Goal: Task Accomplishment & Management: Manage account settings

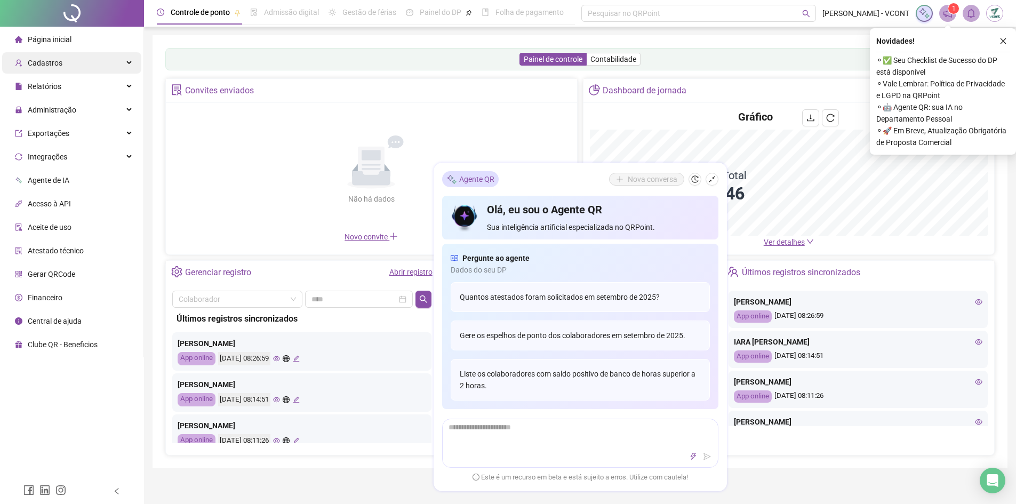
click at [49, 63] on span "Cadastros" at bounding box center [45, 63] width 35 height 9
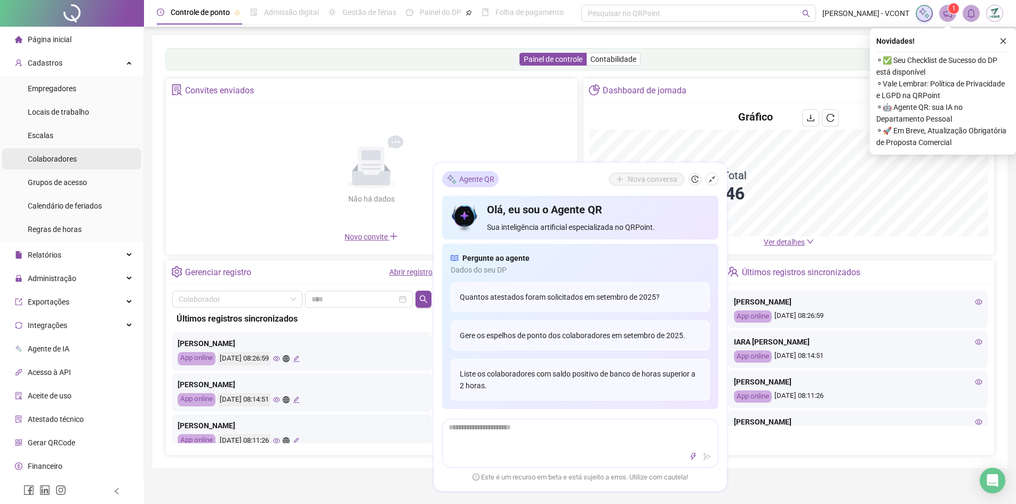
click at [58, 159] on span "Colaboradores" at bounding box center [52, 159] width 49 height 9
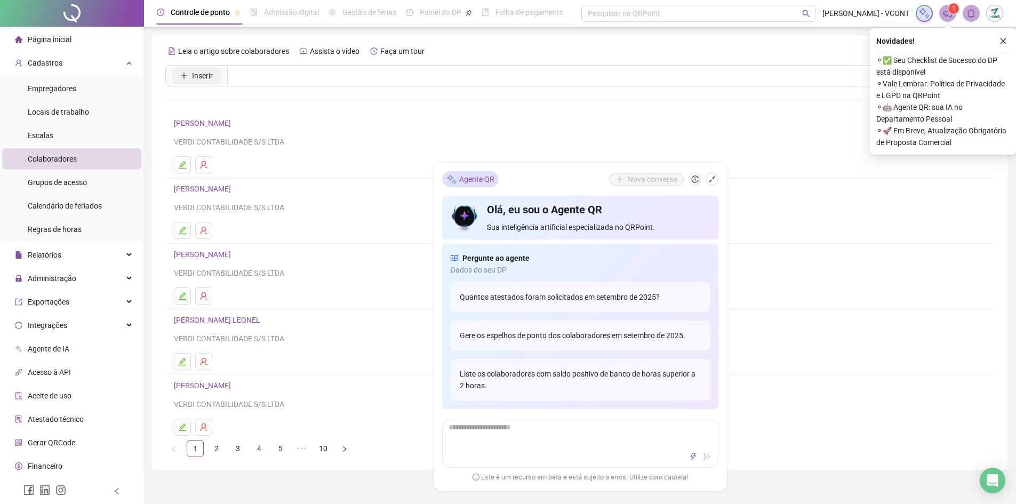
click at [198, 73] on span "Inserir" at bounding box center [202, 76] width 21 height 12
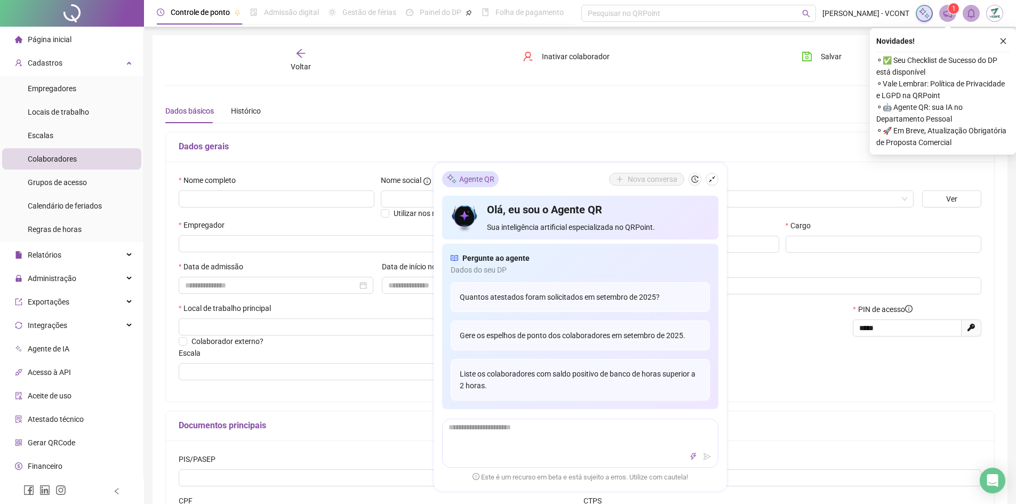
type input "*****"
click at [212, 208] on div "Nome completo" at bounding box center [277, 196] width 202 height 45
click at [226, 200] on input "text" at bounding box center [277, 198] width 196 height 17
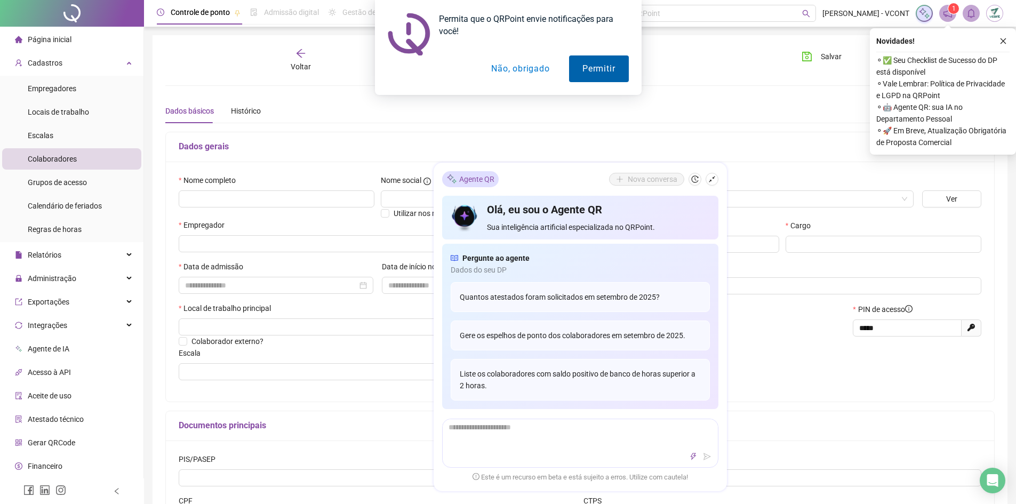
click at [608, 68] on button "Permitir" at bounding box center [598, 68] width 59 height 27
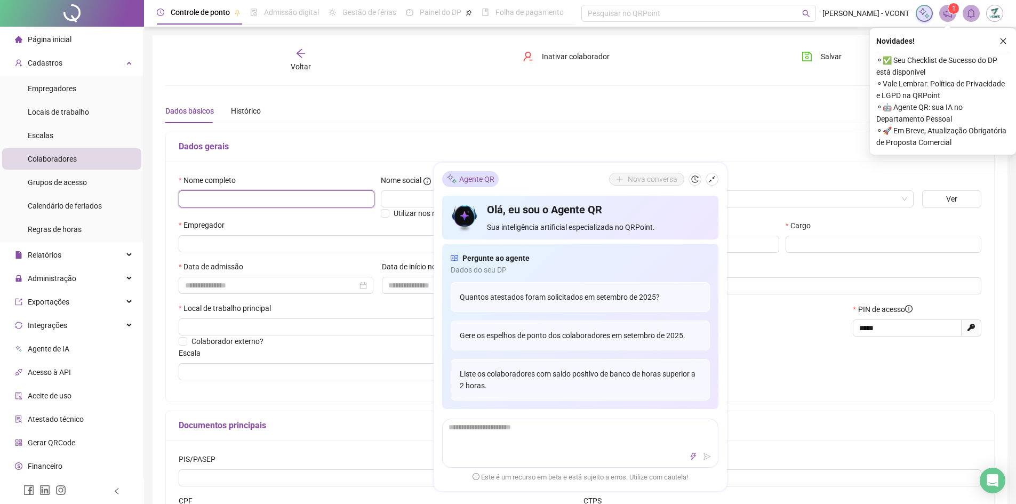
click at [245, 196] on input "text" at bounding box center [277, 198] width 196 height 17
click at [201, 196] on input "text" at bounding box center [277, 198] width 196 height 17
click at [713, 178] on icon "shrink" at bounding box center [712, 179] width 6 height 6
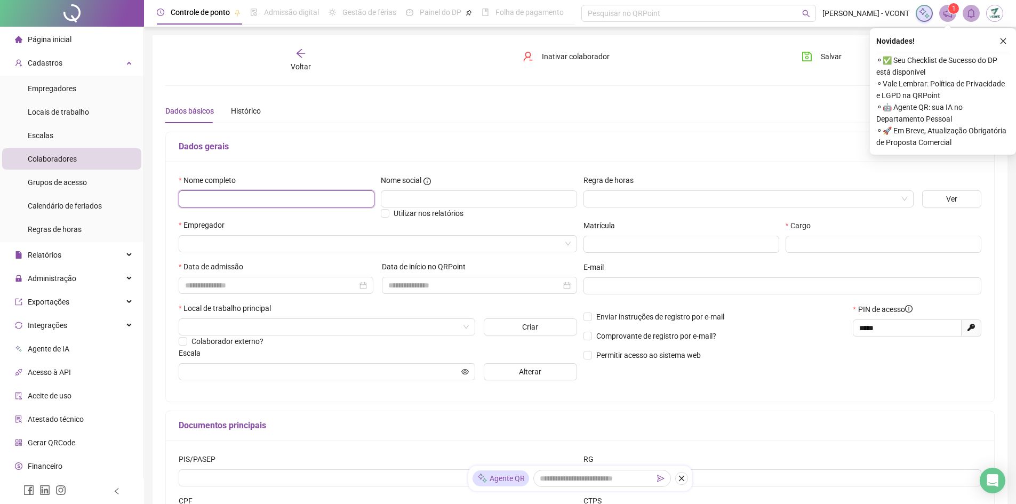
click at [274, 197] on input "text" at bounding box center [277, 198] width 196 height 17
click at [213, 192] on input "text" at bounding box center [277, 198] width 196 height 17
click at [331, 203] on input "**********" at bounding box center [277, 198] width 196 height 17
drag, startPoint x: 294, startPoint y: 202, endPoint x: -339, endPoint y: 170, distance: 634.2
click at [0, 170] on html "**********" at bounding box center [508, 252] width 1016 height 504
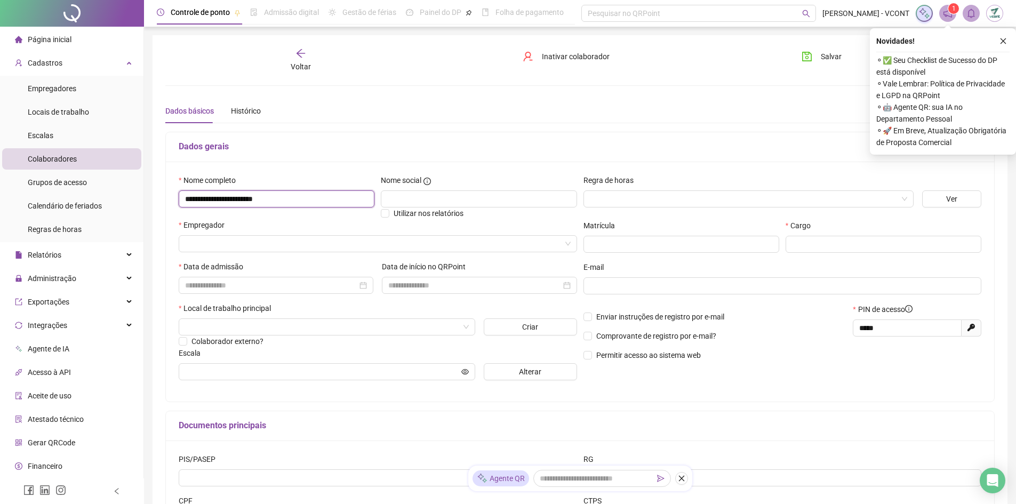
type input "**********"
click at [640, 194] on input "search" at bounding box center [744, 199] width 308 height 16
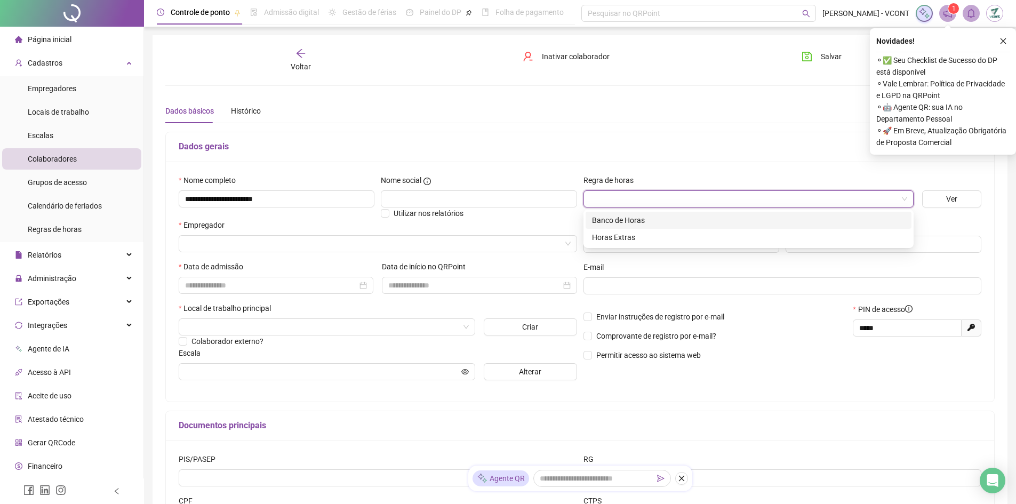
drag, startPoint x: 634, startPoint y: 226, endPoint x: 640, endPoint y: 225, distance: 6.0
click at [634, 225] on div "Banco de Horas" at bounding box center [748, 220] width 313 height 12
click at [278, 237] on input "search" at bounding box center [373, 244] width 376 height 16
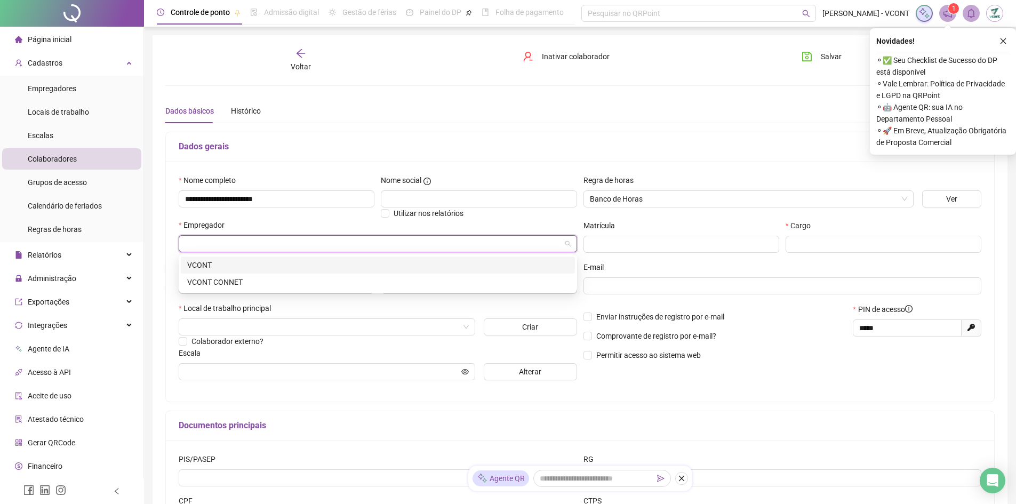
click at [210, 264] on div "VCONT" at bounding box center [378, 265] width 382 height 12
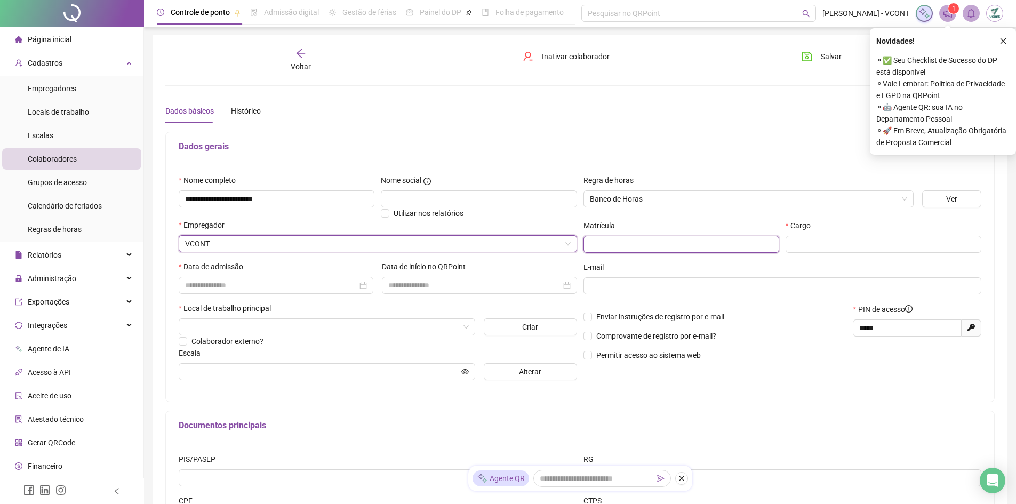
click at [625, 241] on input "text" at bounding box center [682, 244] width 196 height 17
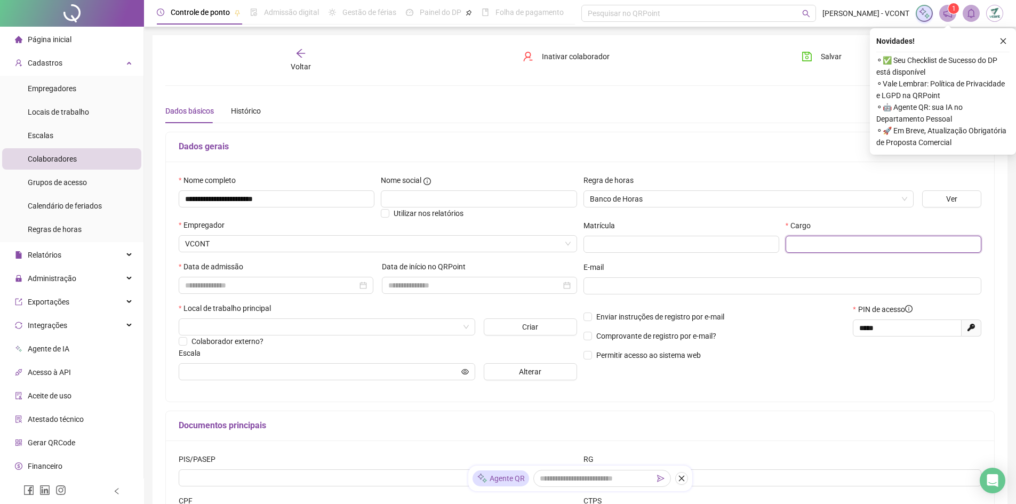
click at [814, 247] on input "text" at bounding box center [884, 244] width 196 height 17
type input "**********"
click at [251, 286] on input at bounding box center [271, 286] width 172 height 12
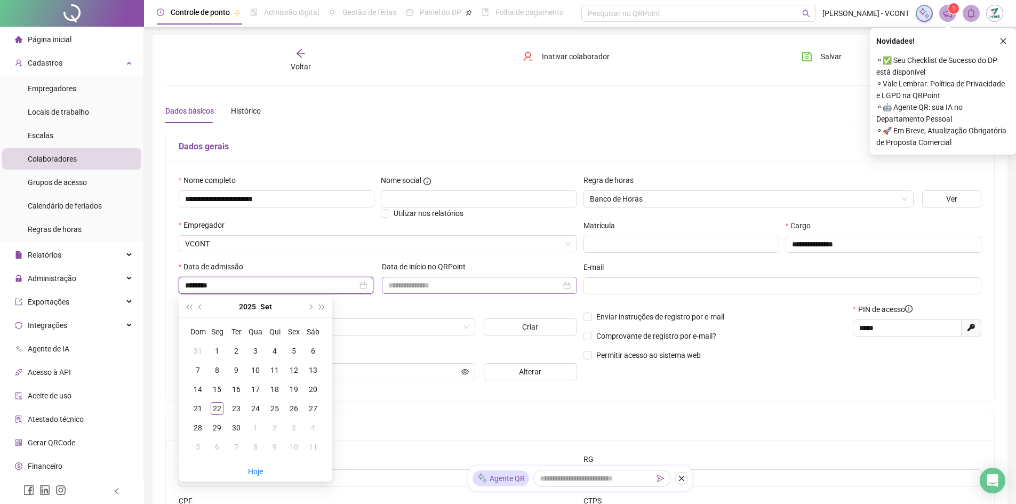
type input "********"
click at [501, 284] on input at bounding box center [474, 286] width 172 height 12
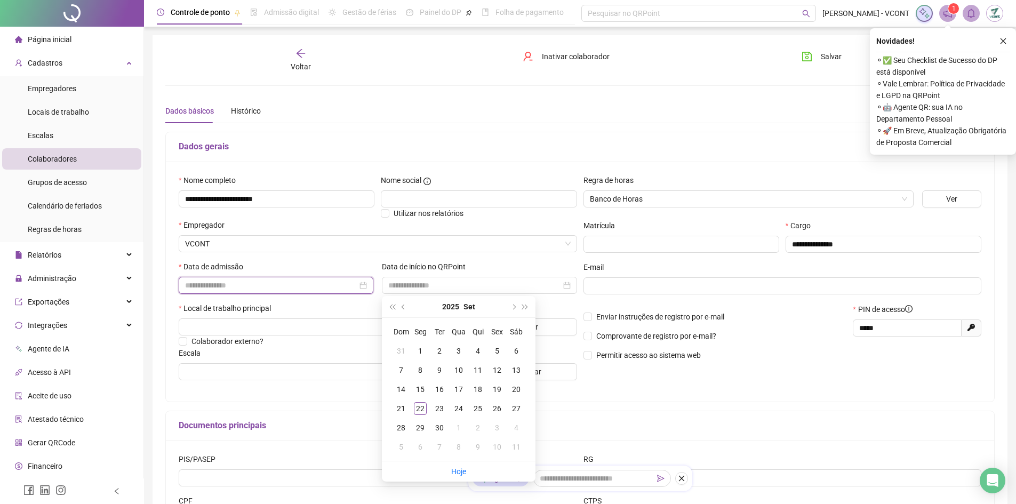
click at [296, 282] on input at bounding box center [271, 286] width 172 height 12
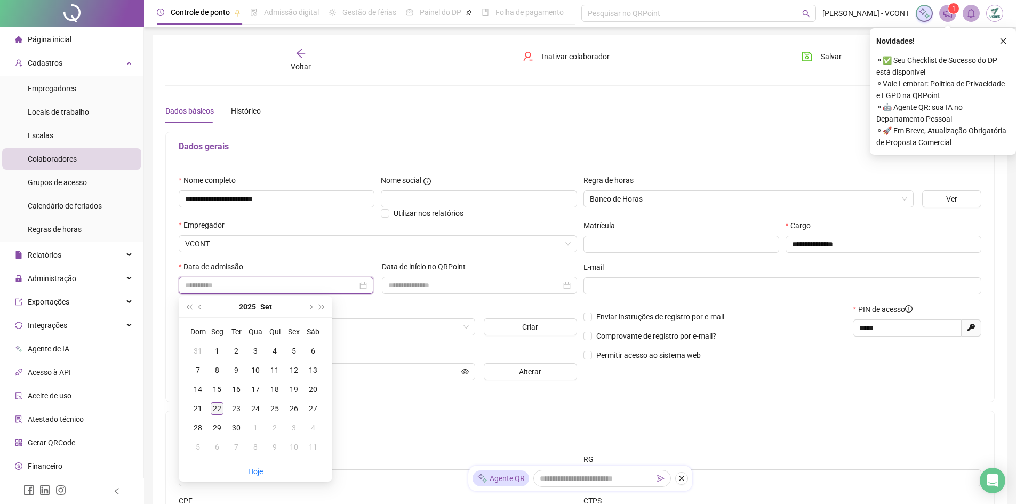
type input "**********"
click at [221, 405] on div "22" at bounding box center [217, 408] width 13 height 13
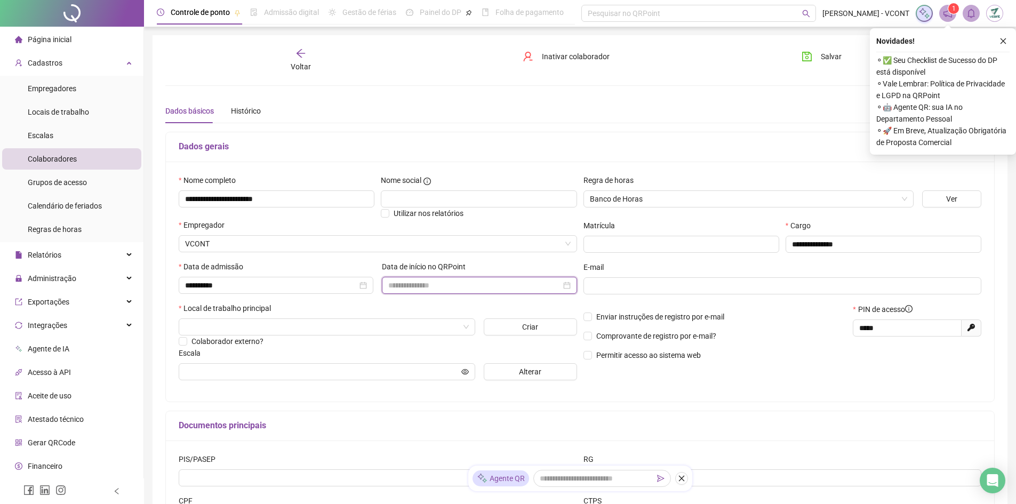
click at [451, 285] on input at bounding box center [474, 286] width 172 height 12
type input "**********"
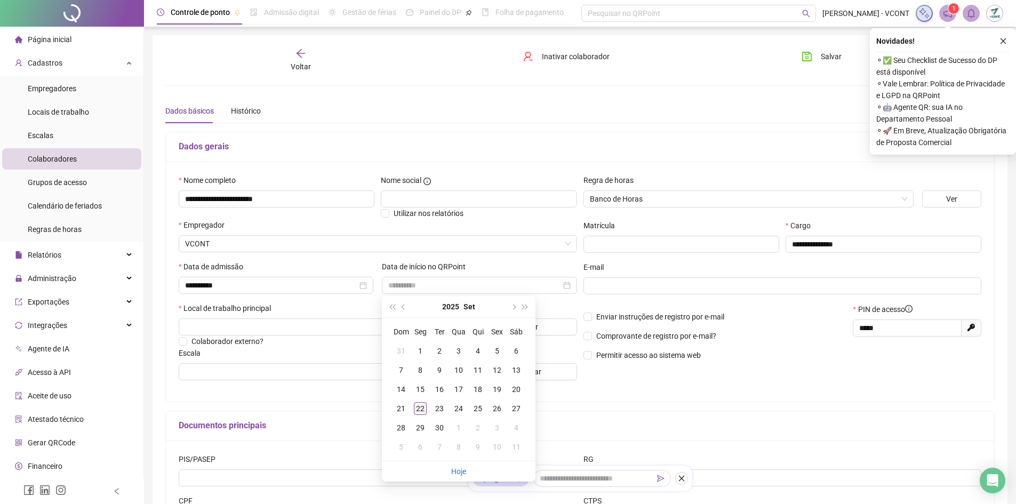
click at [427, 412] on td "22" at bounding box center [420, 408] width 19 height 19
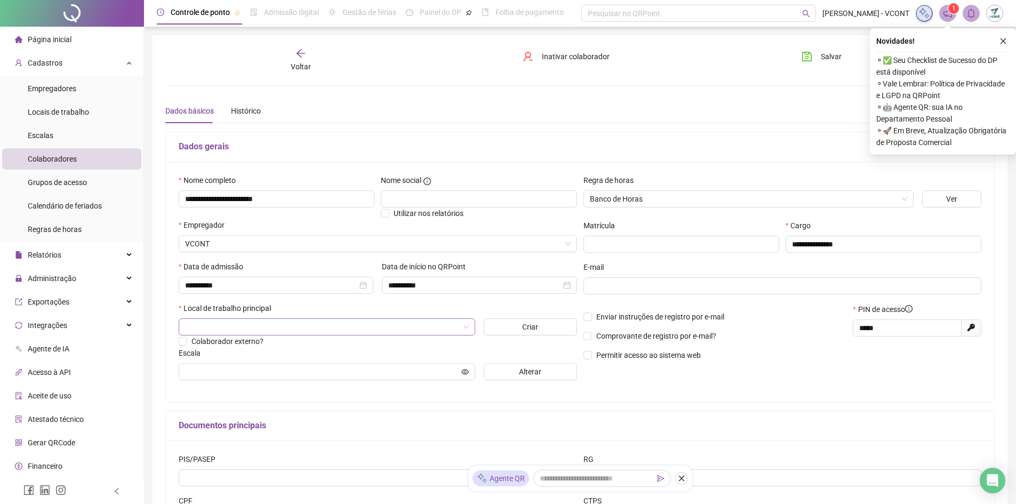
click at [277, 323] on input "search" at bounding box center [322, 327] width 274 height 16
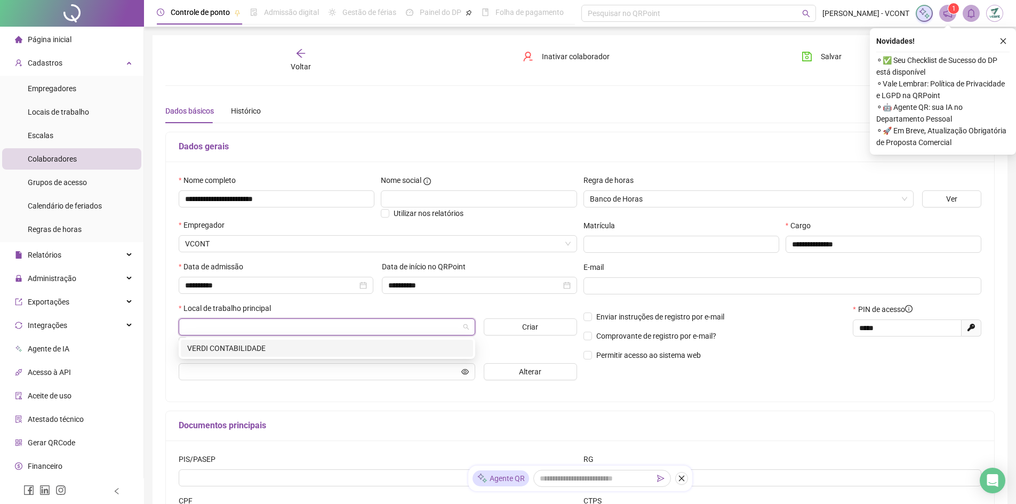
click at [262, 345] on div "VERDI CONTABILIDADE" at bounding box center [327, 349] width 280 height 12
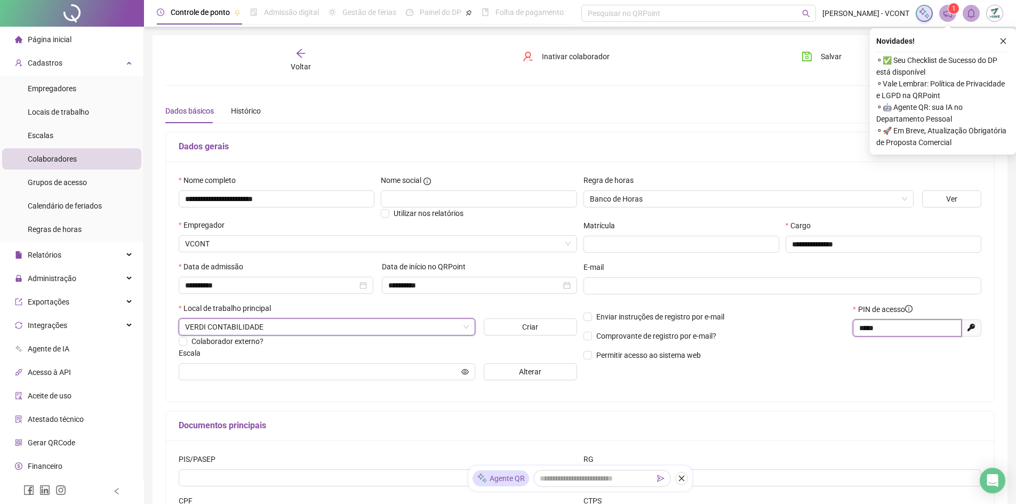
drag, startPoint x: 894, startPoint y: 328, endPoint x: 745, endPoint y: 321, distance: 149.1
click at [745, 321] on div "Enviar instruções de registro por e-mail Comprovante de registro por e-mail? Pe…" at bounding box center [783, 336] width 405 height 65
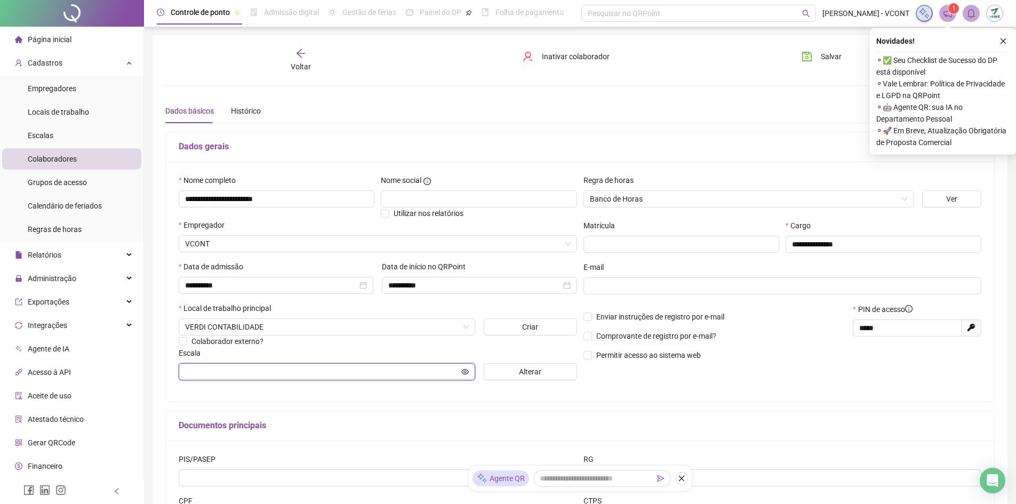
click at [309, 374] on input "text" at bounding box center [322, 372] width 274 height 12
click at [527, 375] on span "Alterar" at bounding box center [530, 372] width 22 height 12
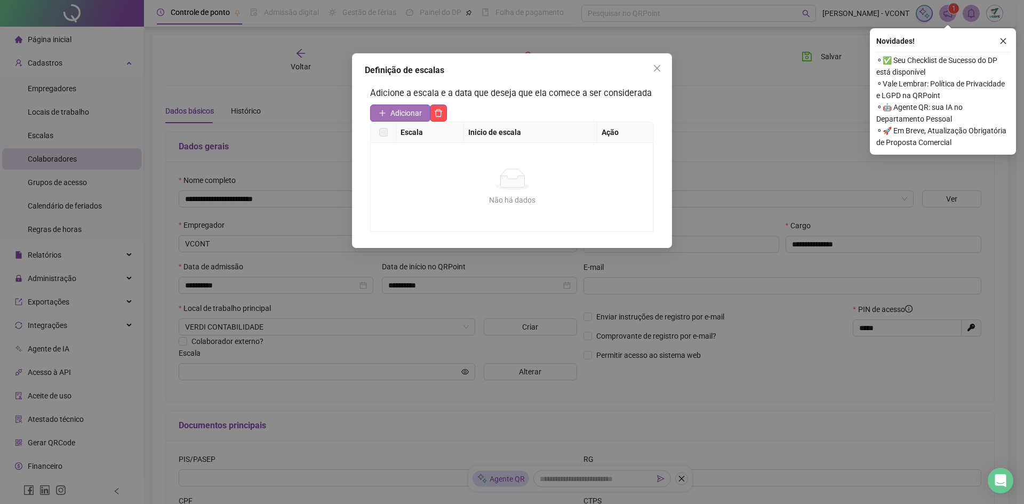
click at [398, 116] on span "Adicionar" at bounding box center [406, 113] width 31 height 12
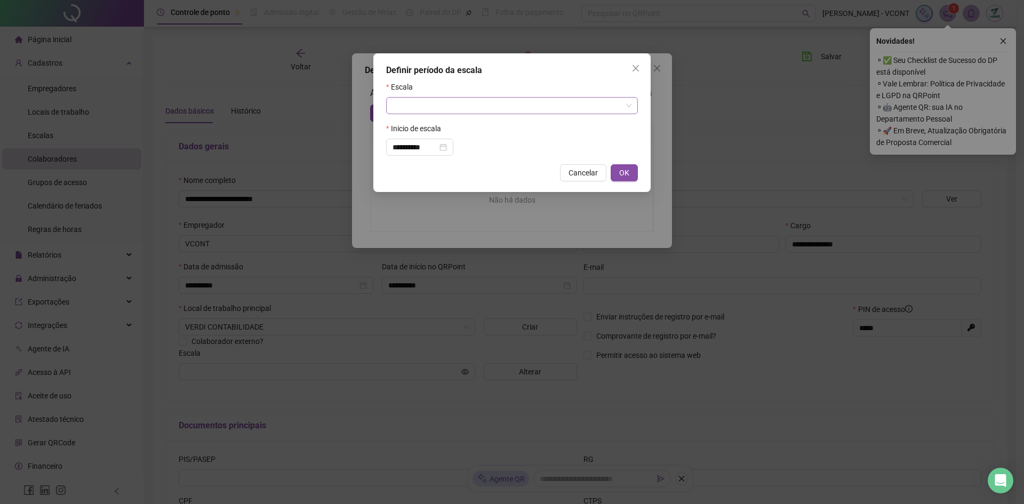
click at [414, 101] on input "search" at bounding box center [507, 106] width 229 height 16
click at [416, 128] on div "NORMAL" at bounding box center [512, 127] width 235 height 12
click at [435, 106] on span "NORMAL" at bounding box center [512, 106] width 239 height 16
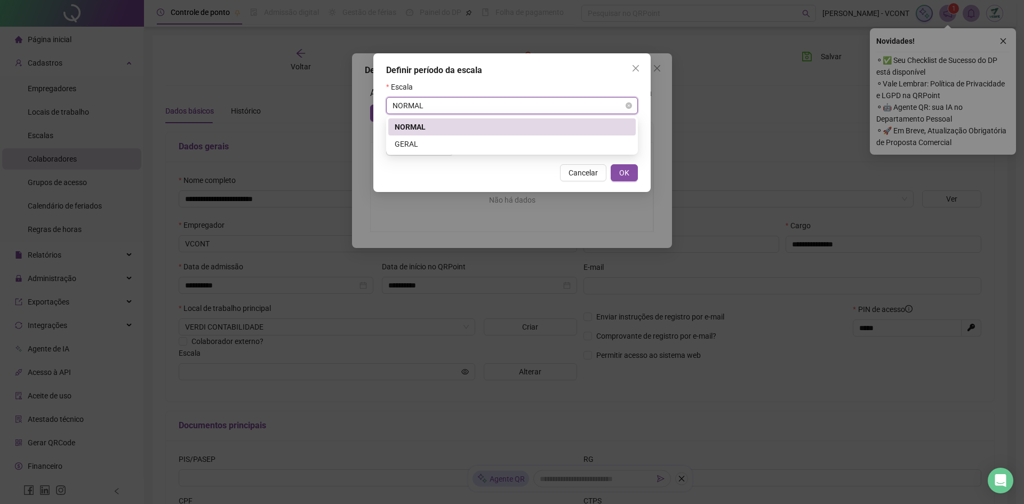
click at [435, 106] on span "NORMAL" at bounding box center [512, 106] width 239 height 16
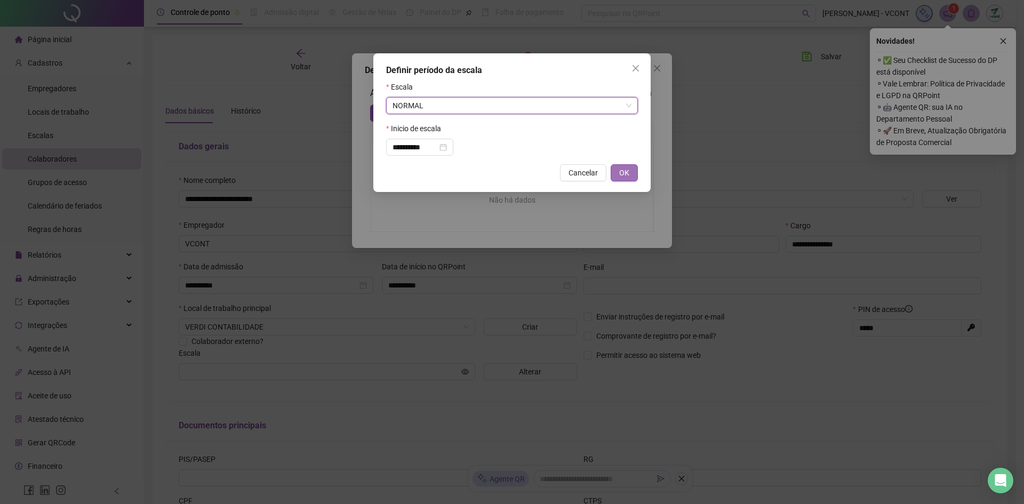
click at [627, 172] on span "OK" at bounding box center [624, 173] width 10 height 12
type input "******"
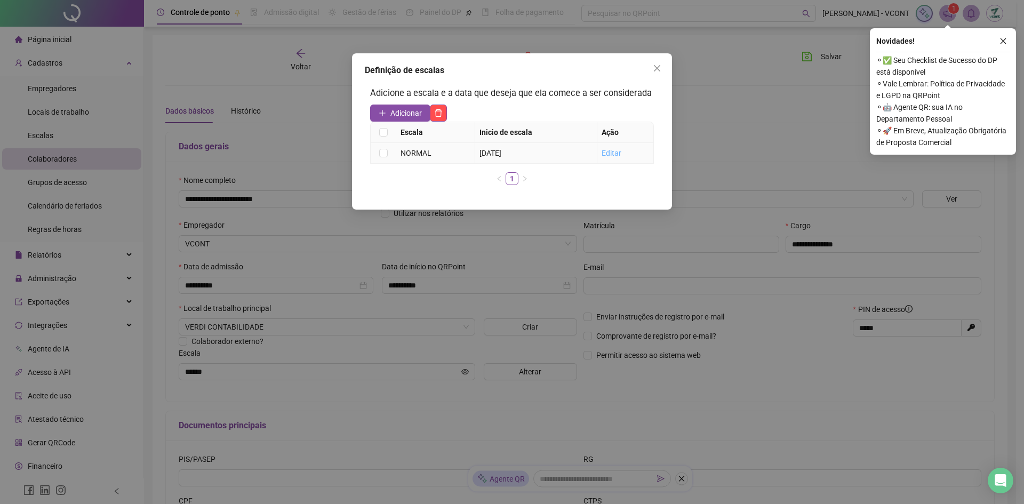
click at [613, 153] on link "Editar" at bounding box center [612, 153] width 20 height 9
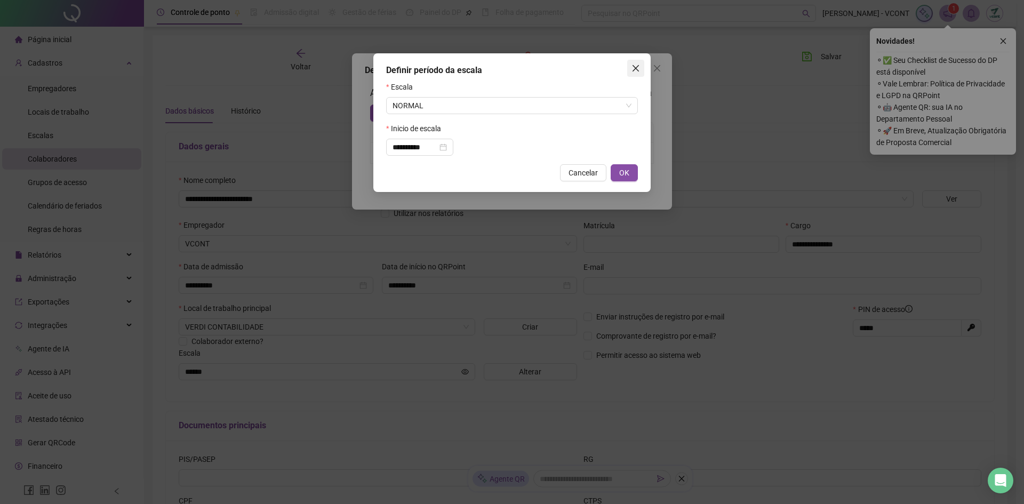
click at [643, 65] on span "Close" at bounding box center [635, 68] width 17 height 9
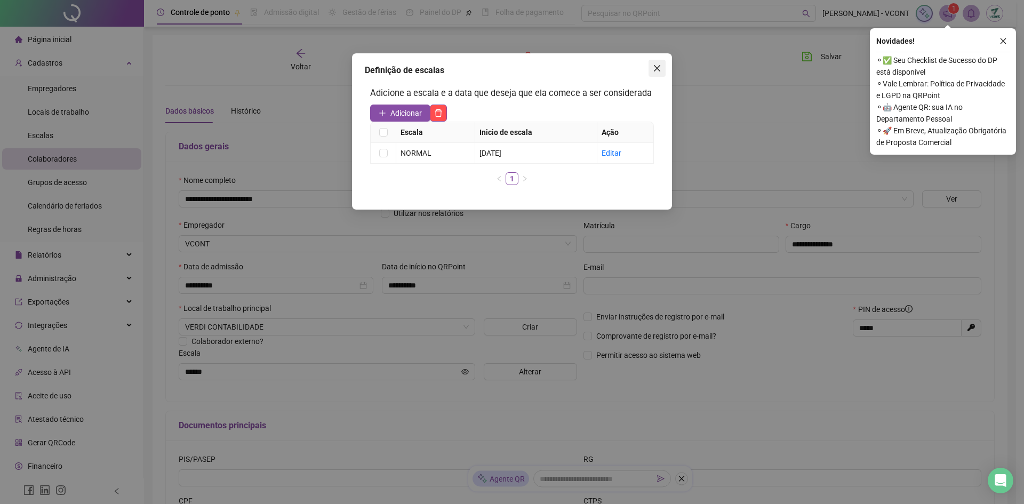
click at [656, 64] on icon "close" at bounding box center [657, 68] width 9 height 9
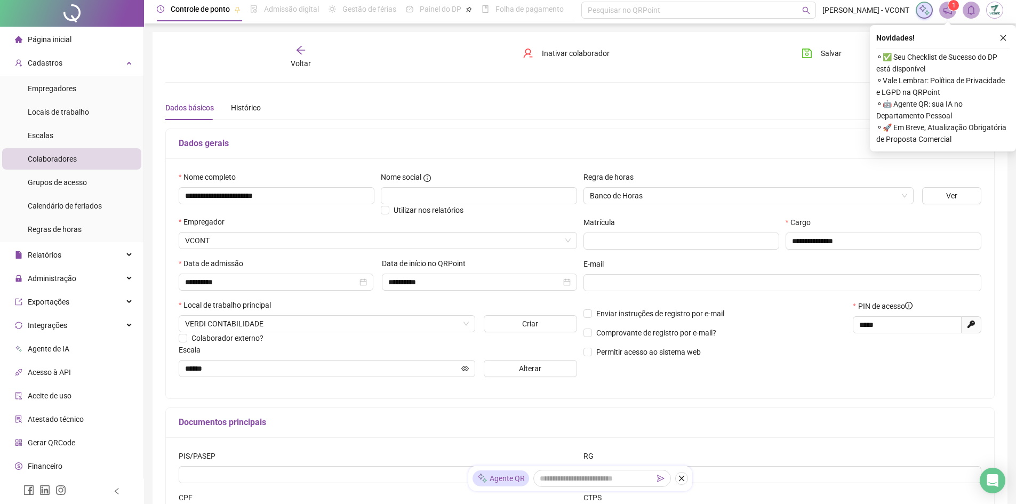
scroll to position [107, 0]
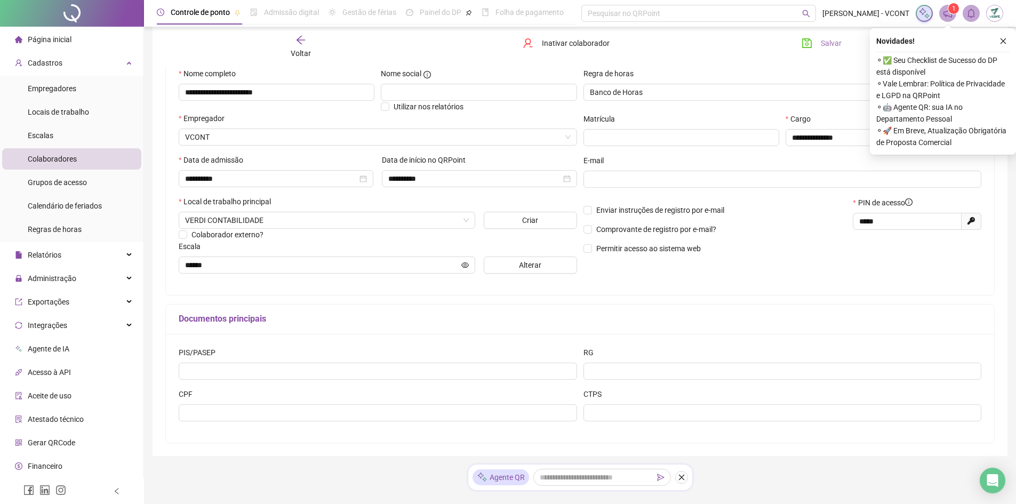
click at [823, 46] on span "Salvar" at bounding box center [831, 43] width 21 height 12
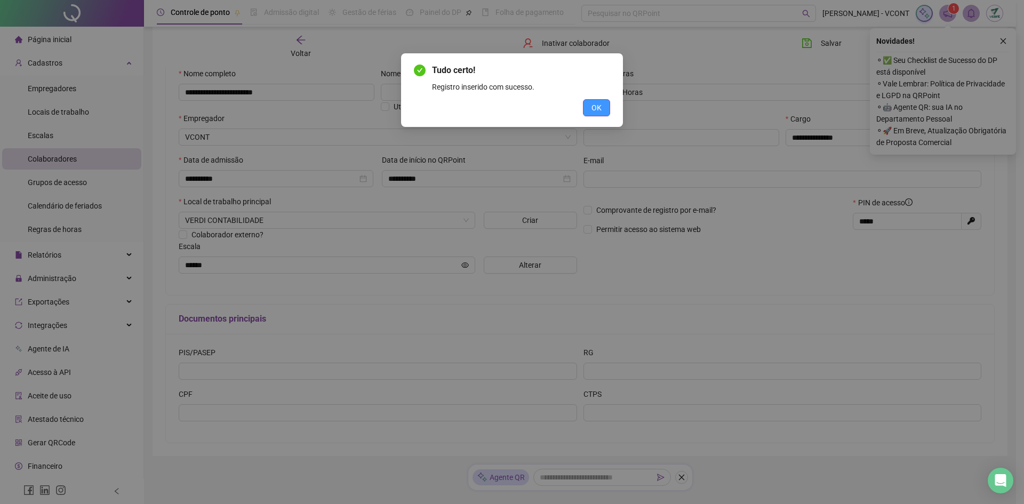
click at [602, 109] on button "OK" at bounding box center [596, 107] width 27 height 17
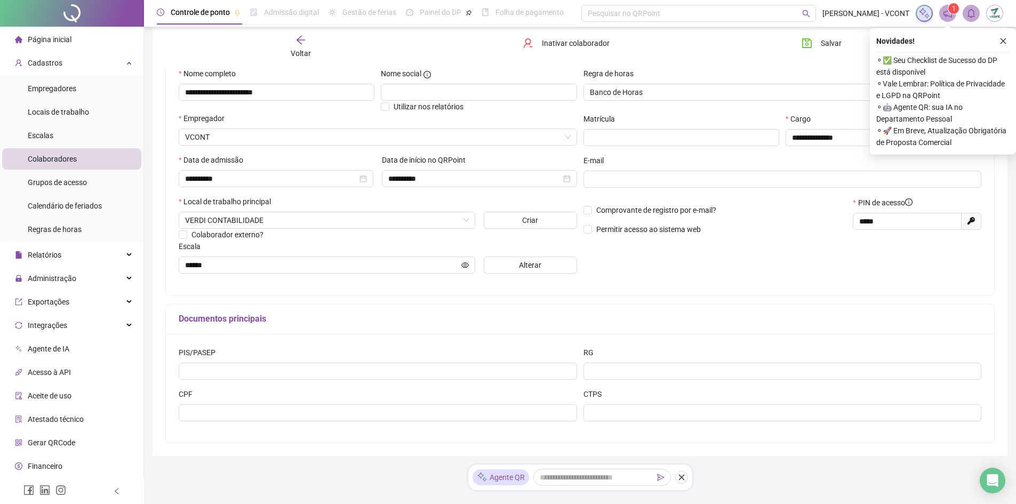
click at [64, 160] on span "Colaboradores" at bounding box center [52, 159] width 49 height 9
click at [60, 157] on span "Colaboradores" at bounding box center [52, 159] width 49 height 9
click at [83, 158] on li "Colaboradores" at bounding box center [71, 158] width 139 height 21
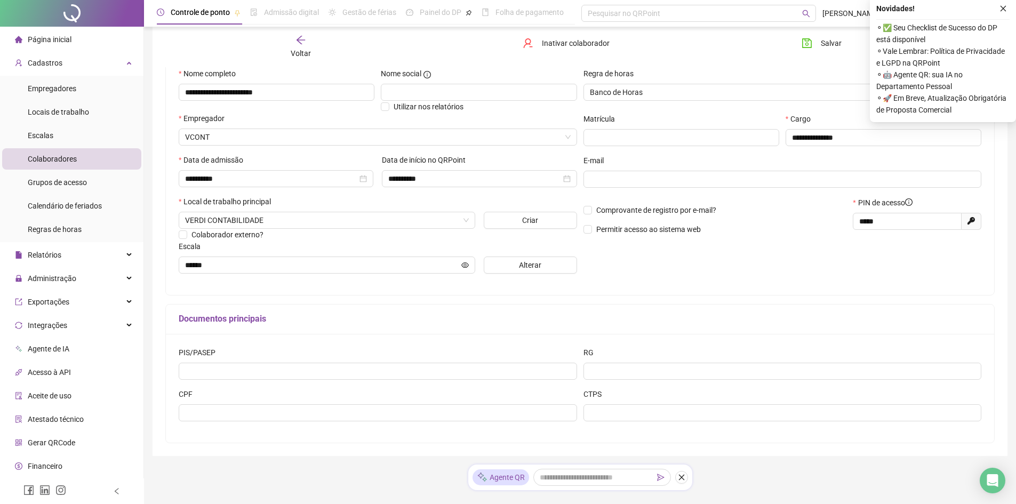
scroll to position [0, 0]
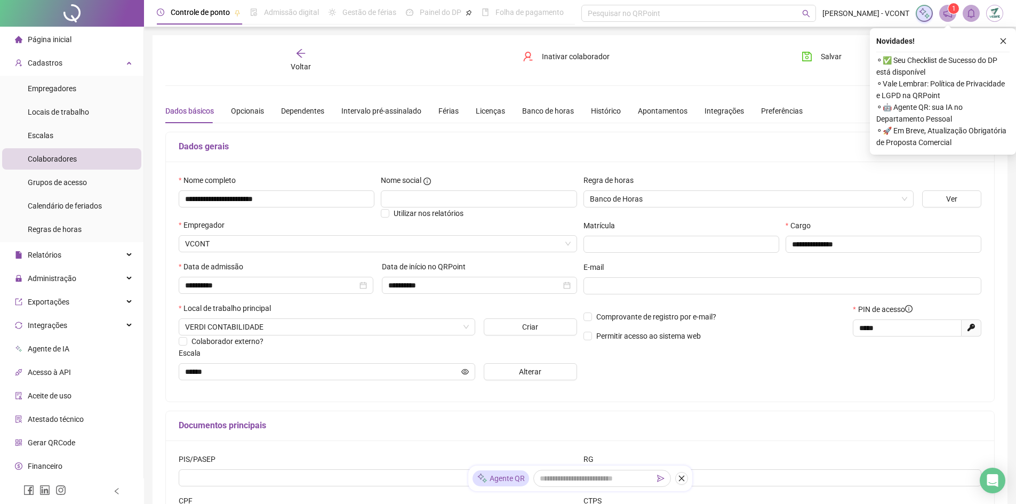
click at [69, 153] on div "Colaboradores" at bounding box center [52, 158] width 49 height 21
click at [46, 133] on span "Escalas" at bounding box center [41, 135] width 26 height 9
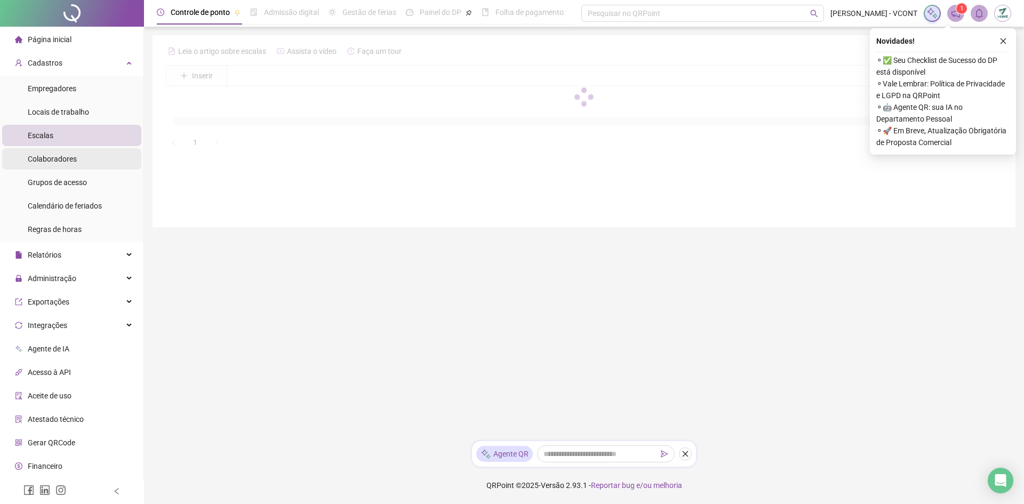
click at [73, 163] on span "Colaboradores" at bounding box center [52, 159] width 49 height 9
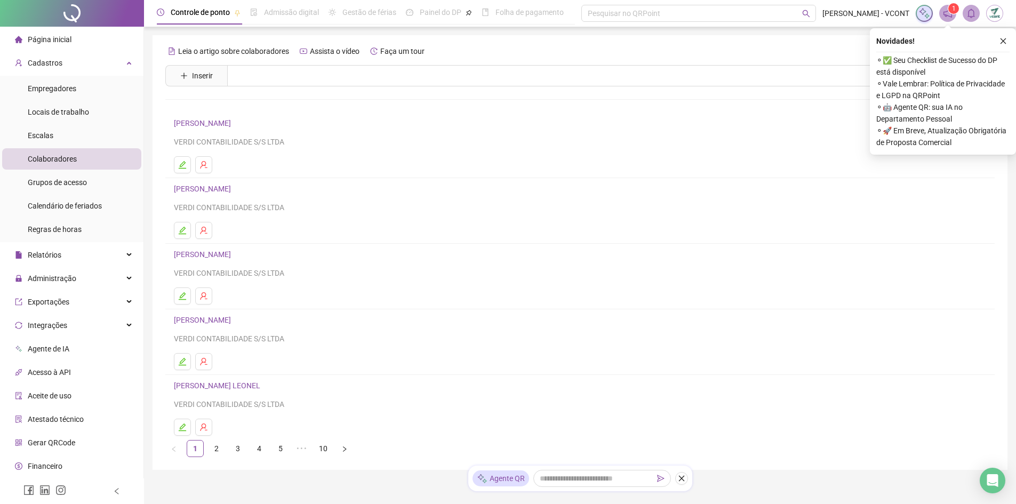
click at [199, 120] on link "ALICY CORREA LIMA" at bounding box center [204, 123] width 60 height 9
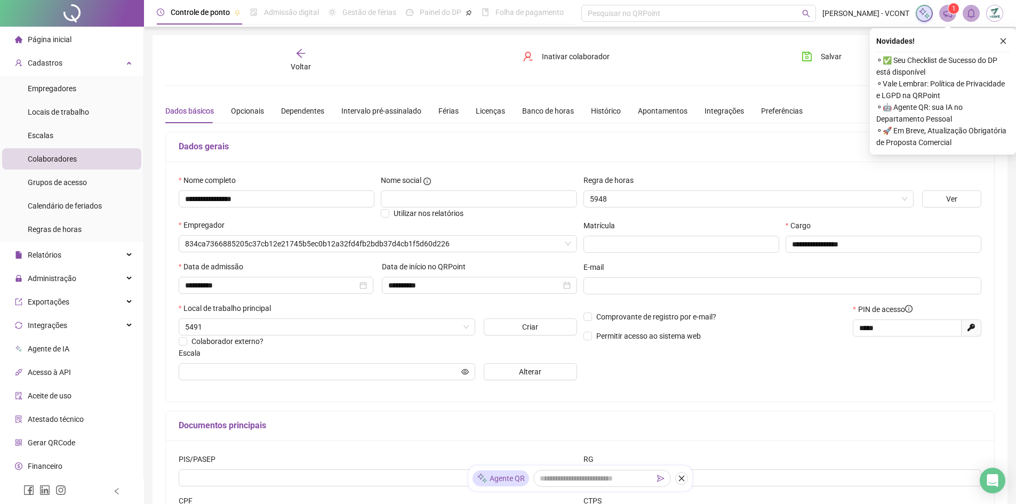
type input "*****"
click at [70, 158] on span "Colaboradores" at bounding box center [52, 159] width 49 height 9
click at [309, 55] on div "Voltar" at bounding box center [300, 60] width 131 height 25
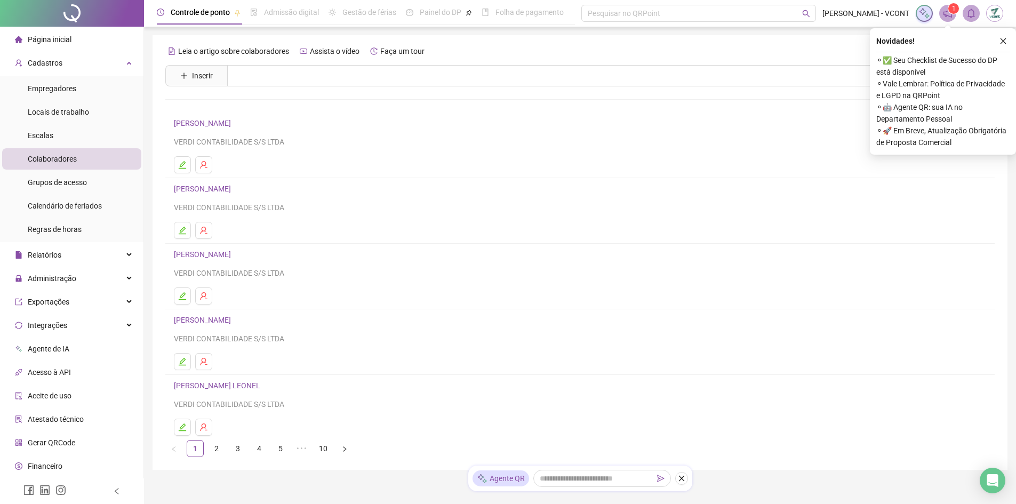
click at [204, 188] on link "AMANDA SILVA MANGIAPELO" at bounding box center [204, 189] width 60 height 9
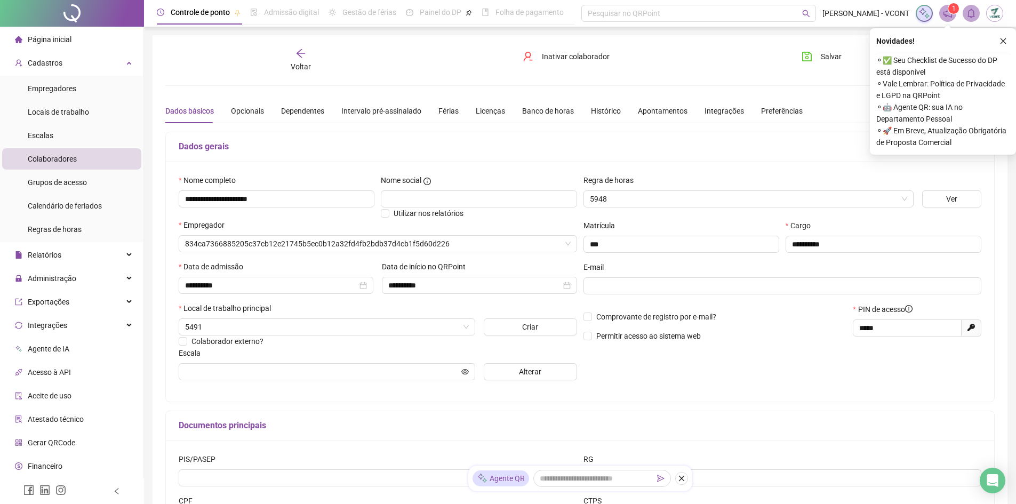
type input "*****"
click at [54, 155] on span "Colaboradores" at bounding box center [52, 159] width 49 height 9
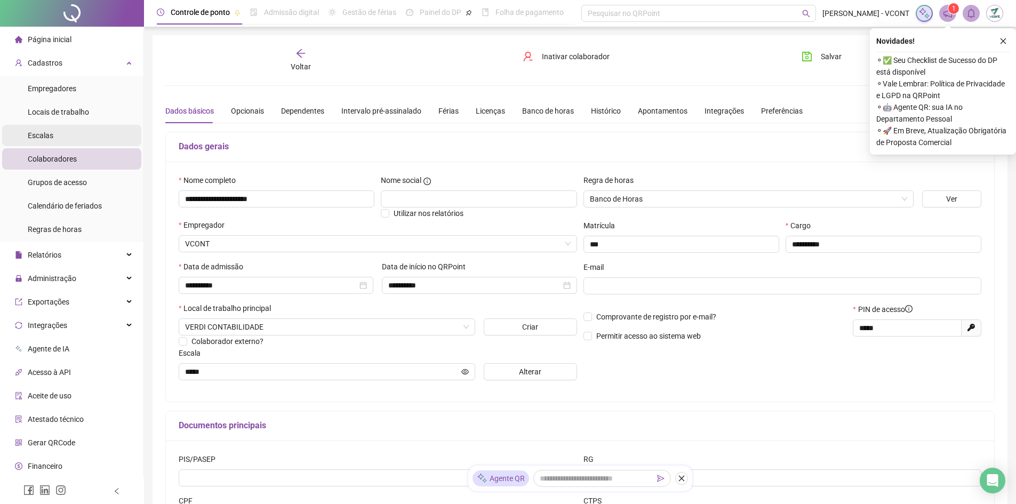
drag, startPoint x: 47, startPoint y: 132, endPoint x: 75, endPoint y: 145, distance: 30.6
click at [48, 132] on span "Escalas" at bounding box center [41, 135] width 26 height 9
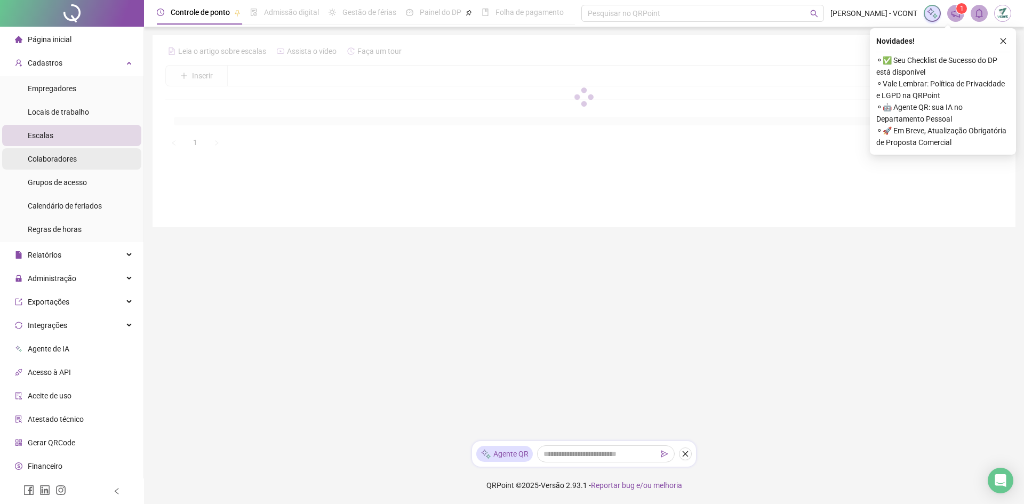
click at [71, 155] on span "Colaboradores" at bounding box center [52, 159] width 49 height 9
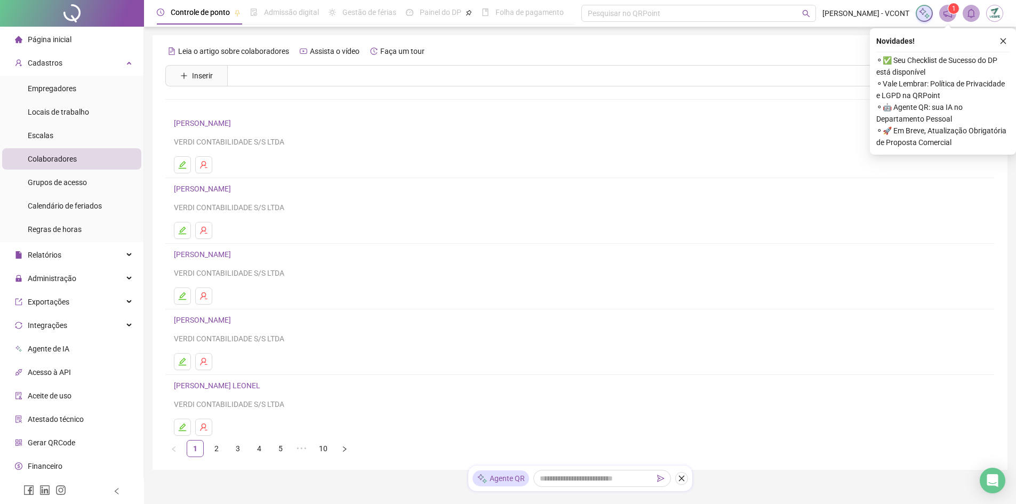
click at [219, 253] on link "ANDRESSA CANDIDO DA SILVA" at bounding box center [204, 254] width 60 height 9
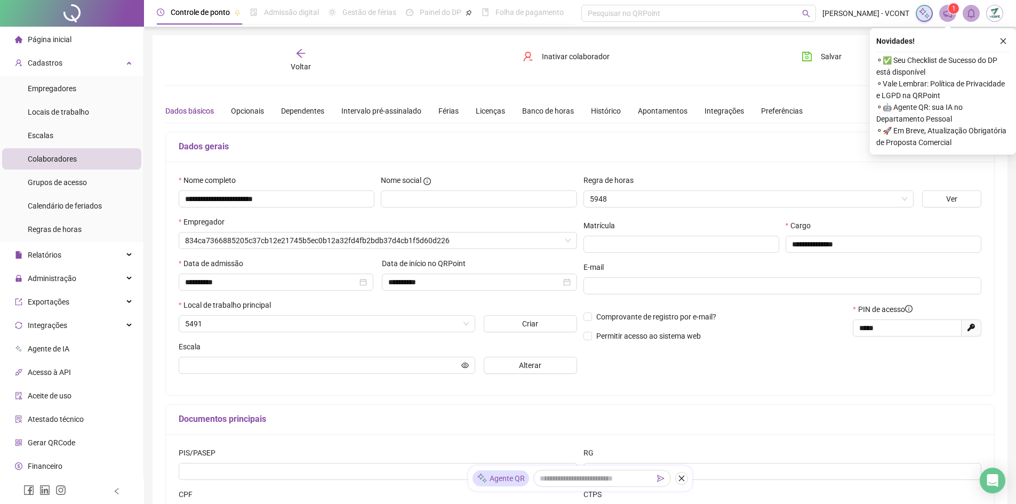
type input "******"
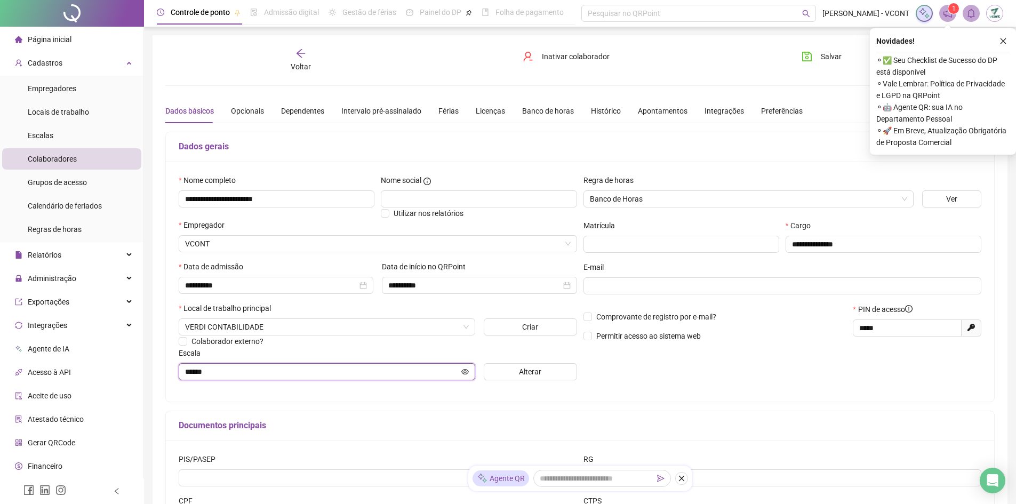
click at [248, 369] on input "******" at bounding box center [322, 372] width 274 height 12
click at [512, 371] on button "Alterar" at bounding box center [530, 371] width 93 height 17
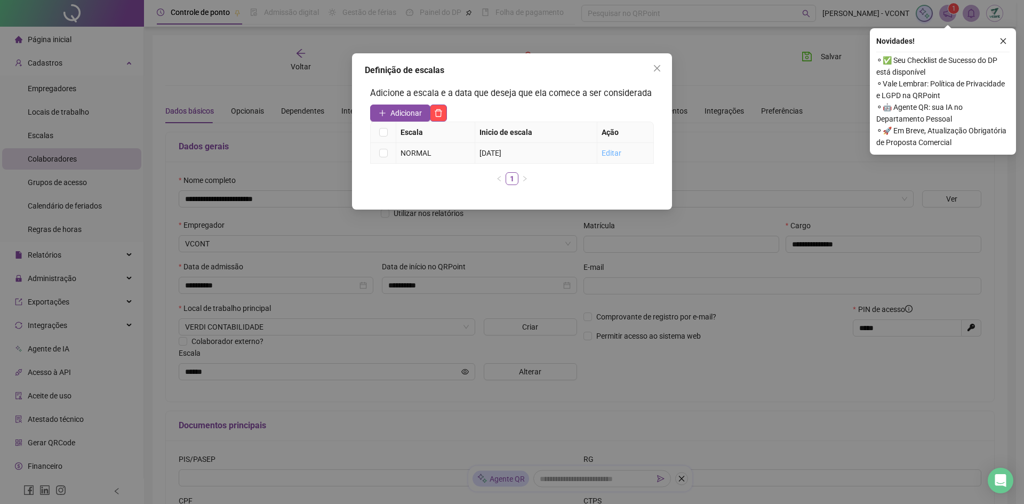
click at [609, 156] on link "Editar" at bounding box center [612, 153] width 20 height 9
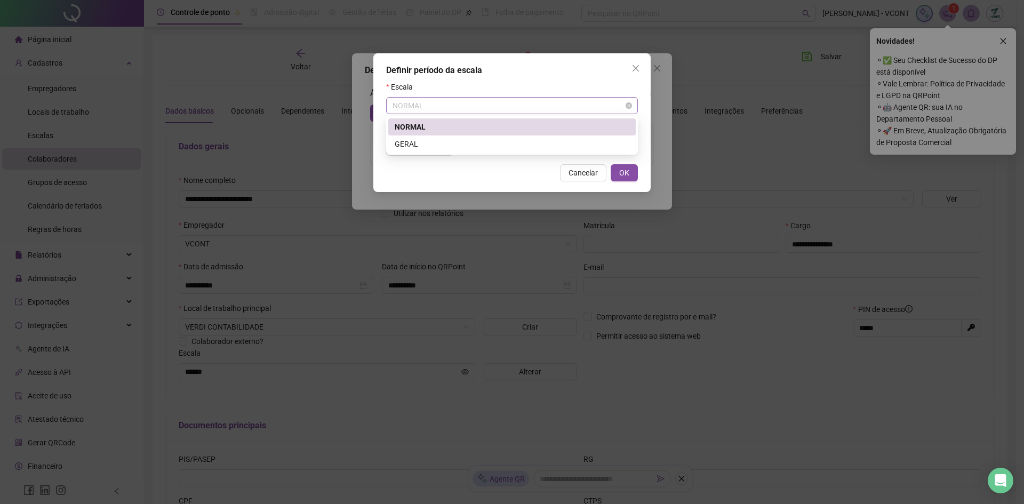
click at [446, 106] on span "NORMAL" at bounding box center [512, 106] width 239 height 16
click at [425, 140] on div "GERAL" at bounding box center [512, 144] width 235 height 12
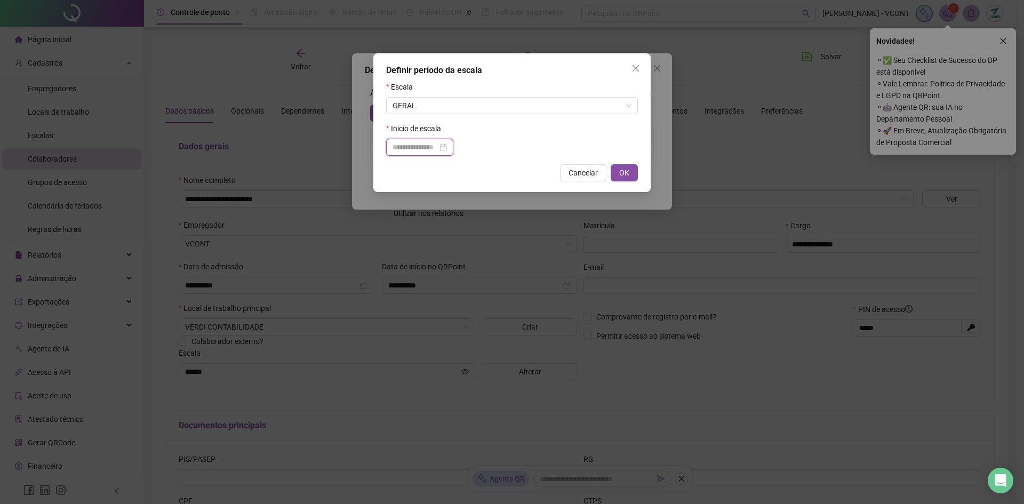
click at [431, 148] on input at bounding box center [415, 147] width 45 height 12
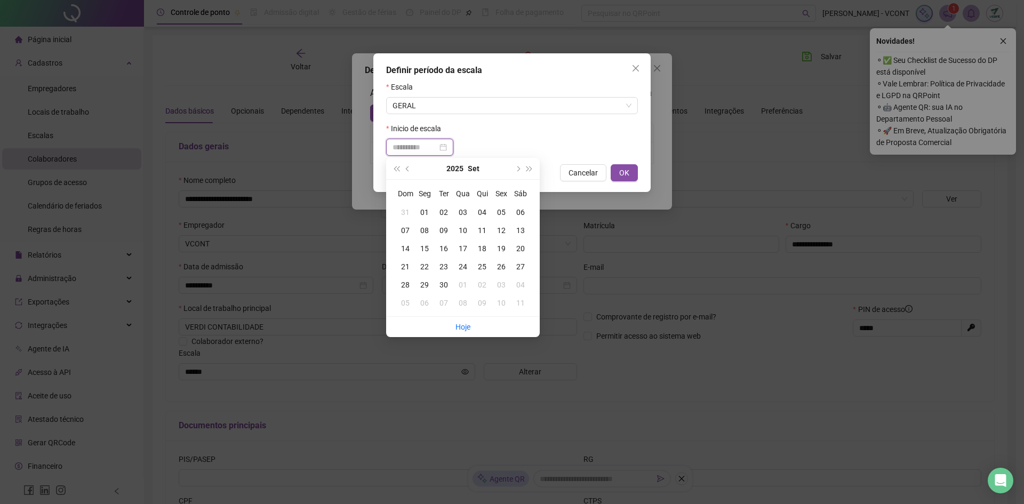
type input "**********"
click at [425, 267] on div "22" at bounding box center [424, 267] width 19 height 12
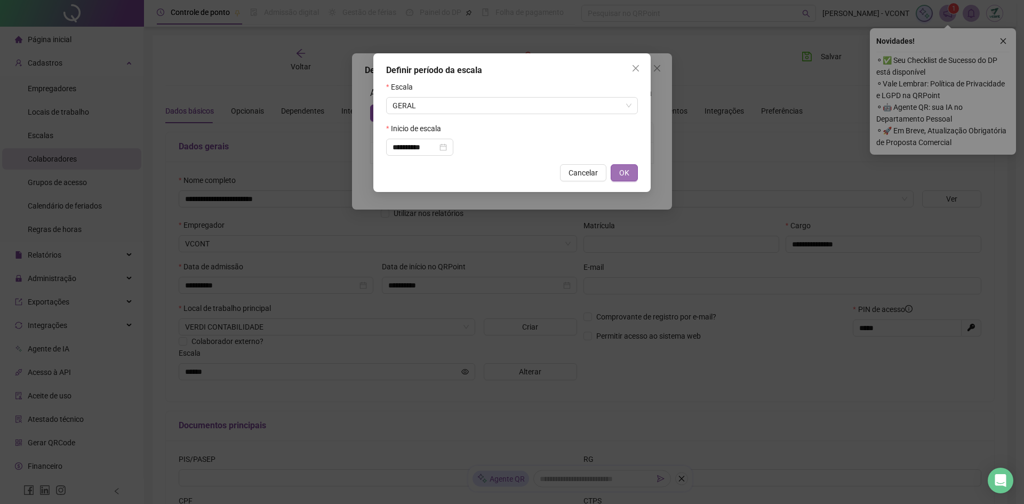
click at [629, 178] on span "OK" at bounding box center [624, 173] width 10 height 12
type input "*****"
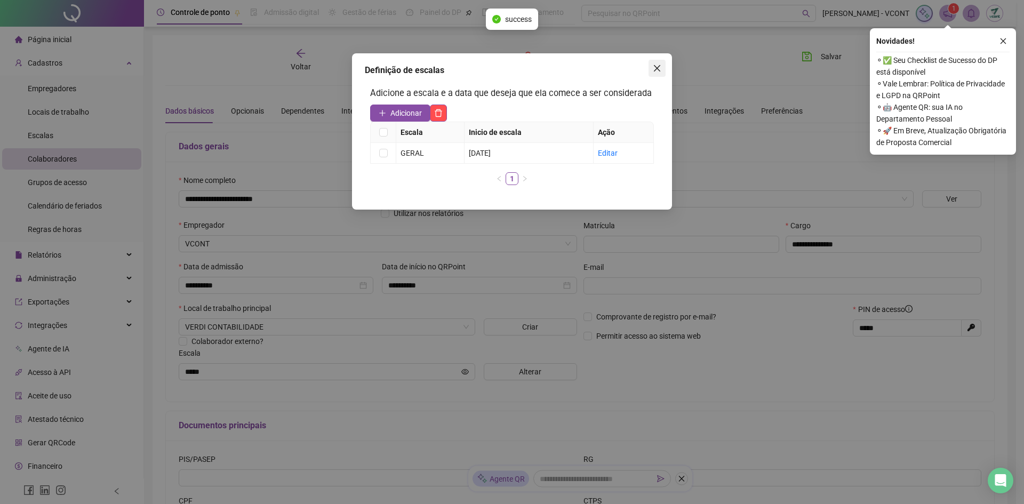
click at [656, 68] on icon "close" at bounding box center [657, 68] width 9 height 9
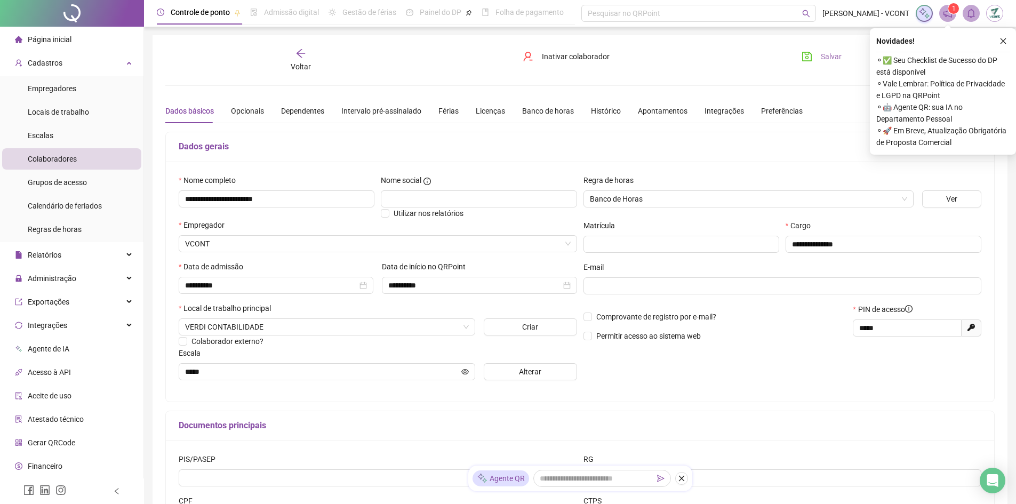
click at [816, 54] on button "Salvar" at bounding box center [822, 56] width 56 height 17
click at [54, 108] on span "Locais de trabalho" at bounding box center [58, 112] width 61 height 9
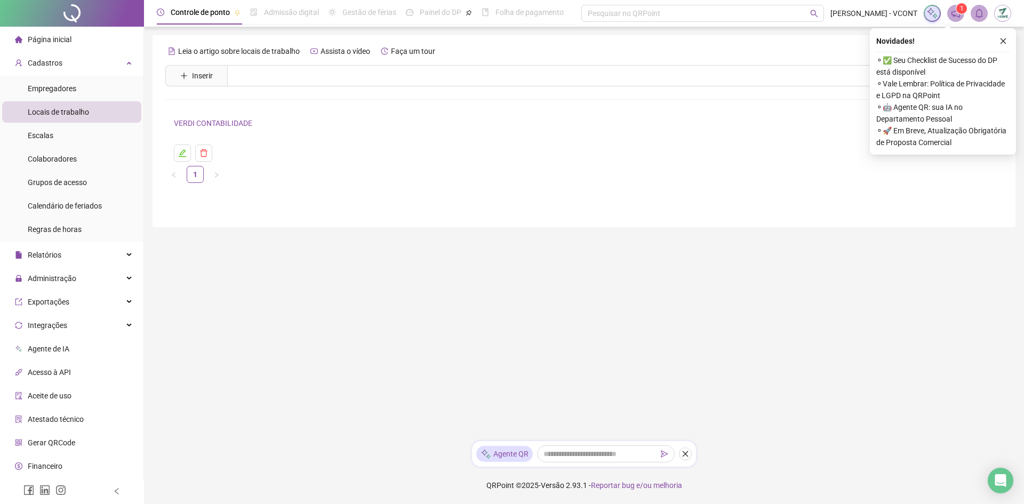
click at [193, 120] on link "VERDI CONTABILIDADE" at bounding box center [213, 123] width 78 height 9
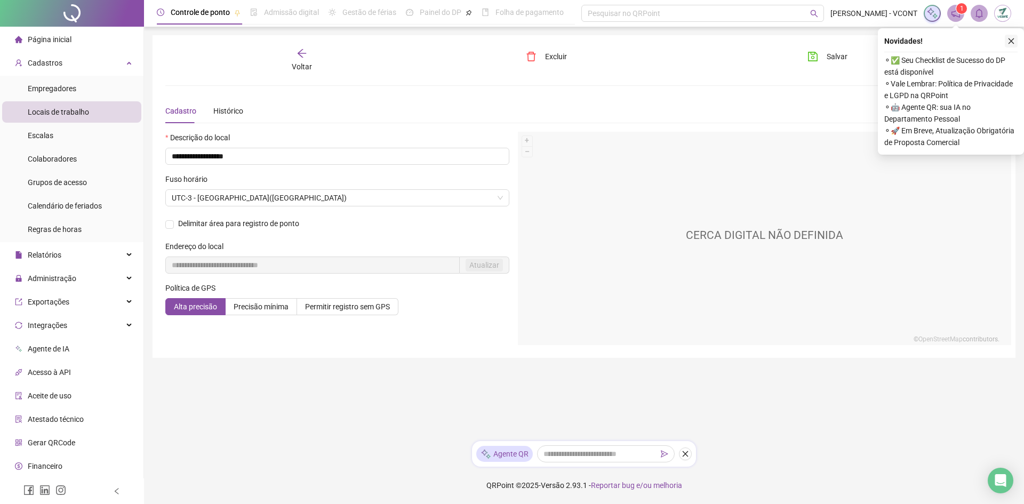
click at [1012, 39] on icon "close" at bounding box center [1011, 40] width 7 height 7
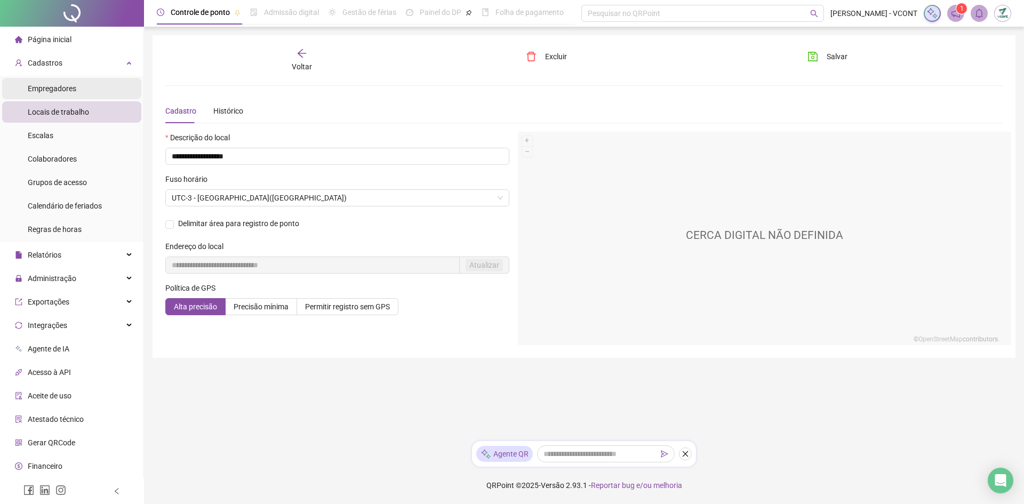
click at [38, 89] on span "Empregadores" at bounding box center [52, 88] width 49 height 9
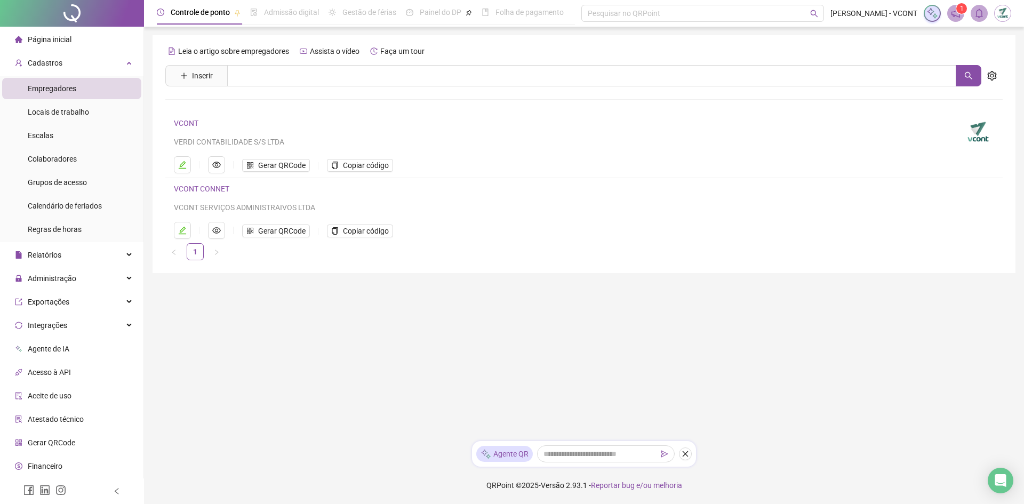
click at [188, 119] on link "VCONT" at bounding box center [186, 123] width 25 height 9
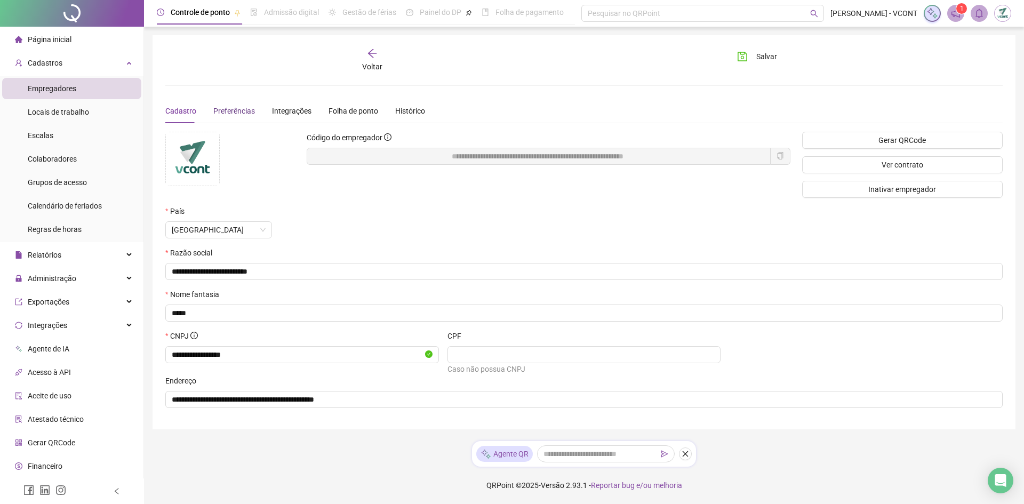
click at [227, 112] on span "Preferências" at bounding box center [234, 111] width 42 height 9
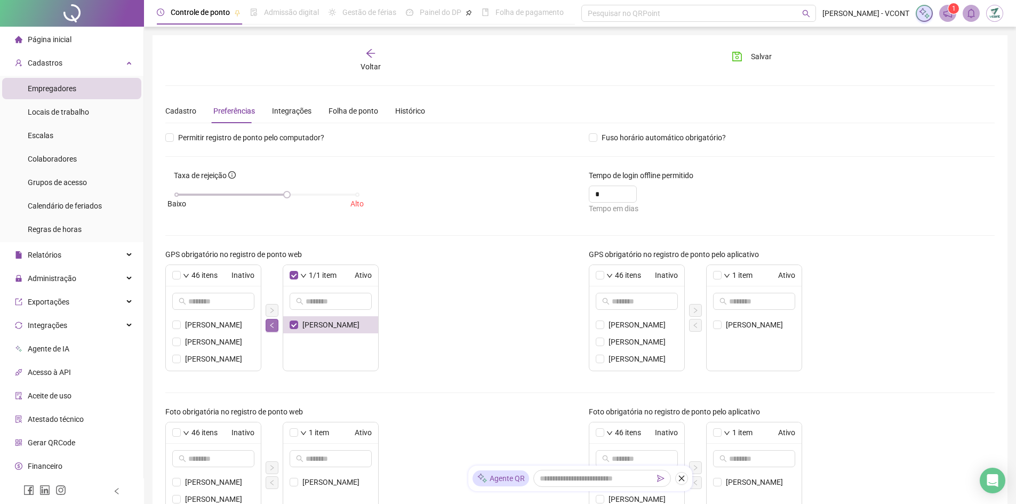
click at [271, 328] on icon "left" at bounding box center [272, 325] width 6 height 6
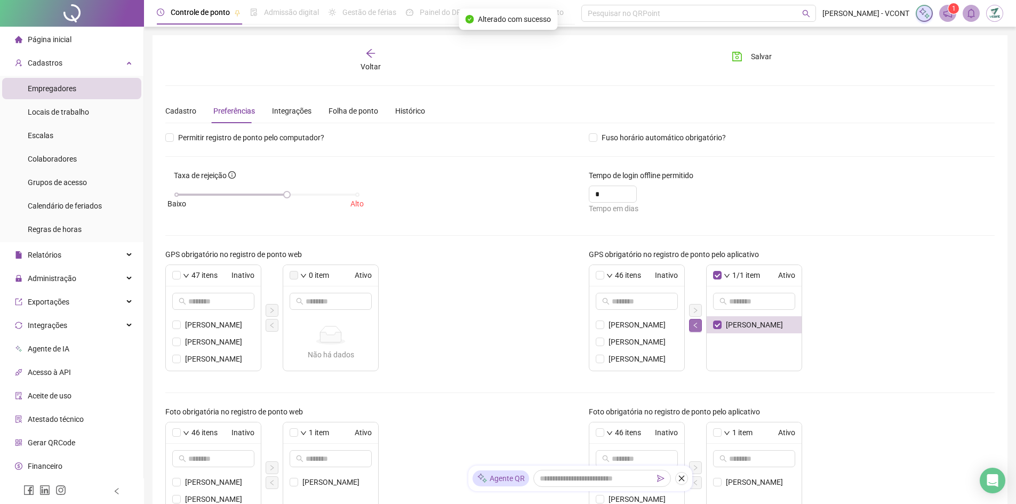
click at [692, 326] on button "button" at bounding box center [695, 325] width 13 height 13
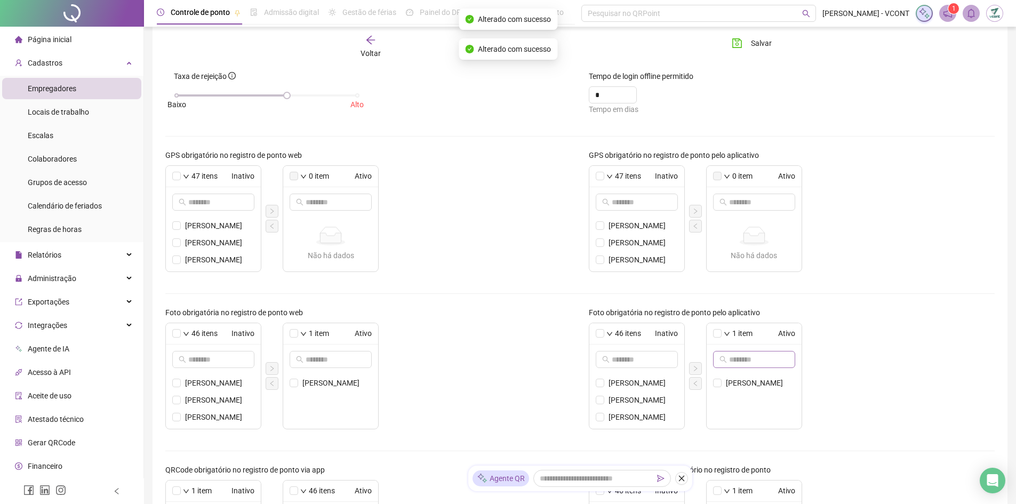
scroll to position [107, 0]
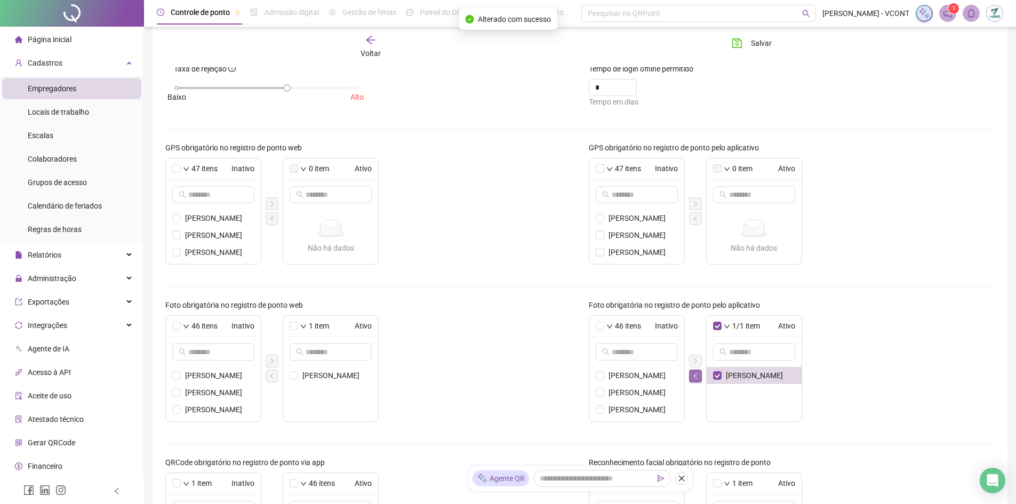
click at [696, 377] on icon "left" at bounding box center [695, 375] width 3 height 5
click at [300, 378] on li "ANDRESSA CANDIDO DA SILVA" at bounding box center [330, 375] width 95 height 17
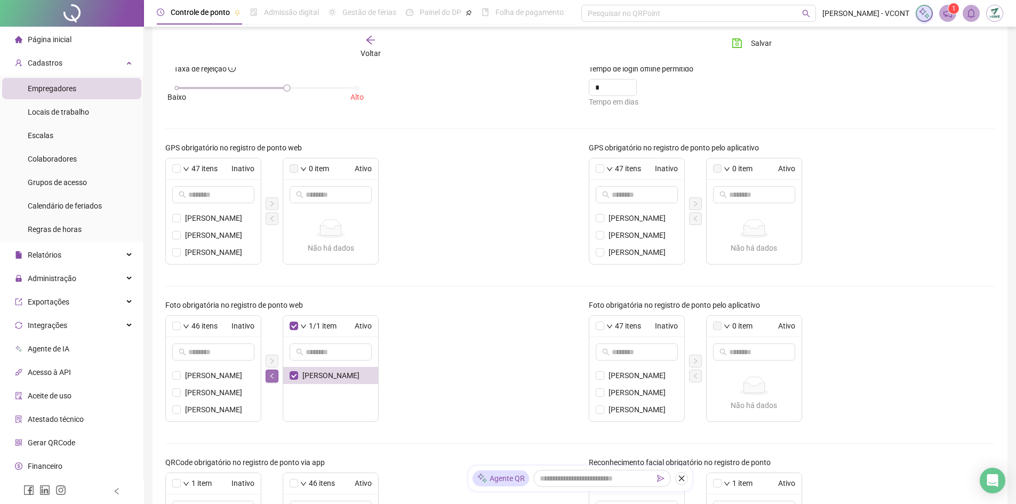
drag, startPoint x: 266, startPoint y: 378, endPoint x: 274, endPoint y: 376, distance: 7.8
click at [269, 378] on button "button" at bounding box center [272, 376] width 13 height 13
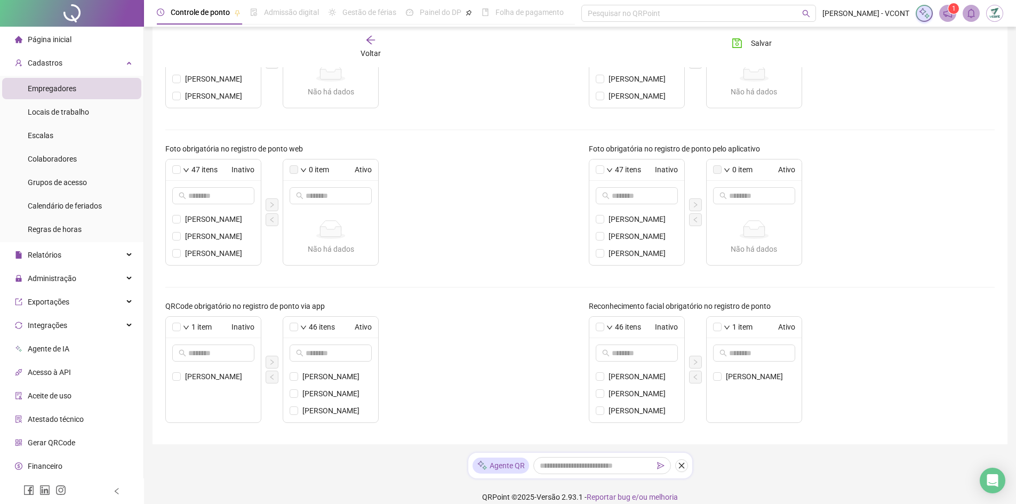
scroll to position [275, 0]
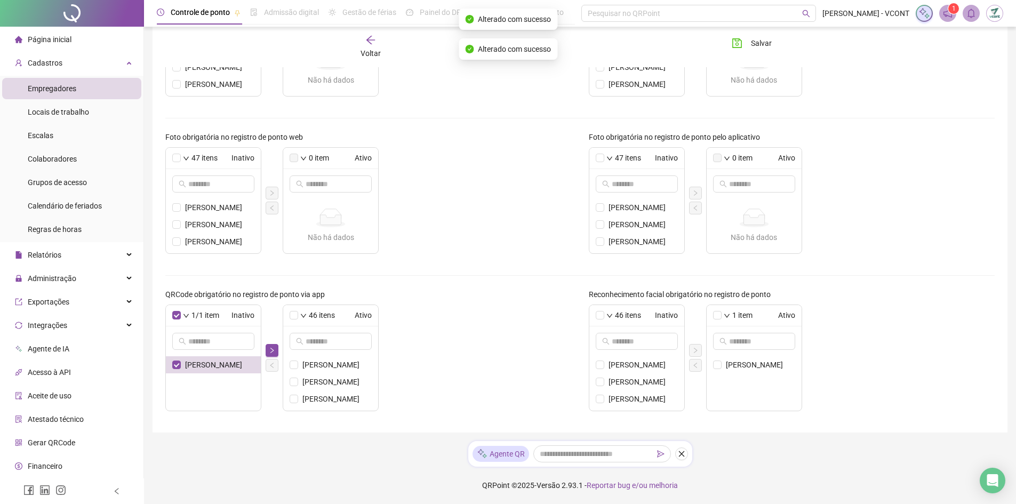
click at [273, 351] on icon "right" at bounding box center [272, 350] width 6 height 6
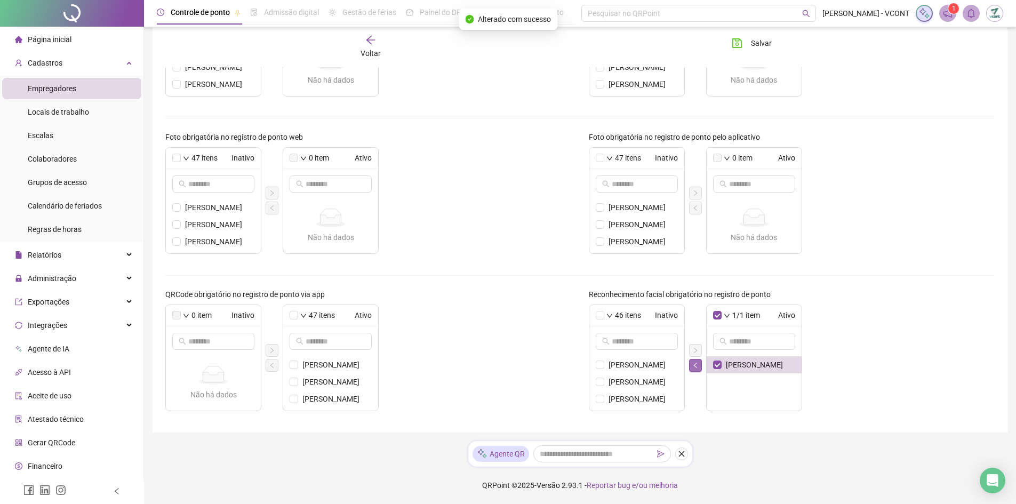
click at [698, 368] on icon "left" at bounding box center [696, 365] width 6 height 6
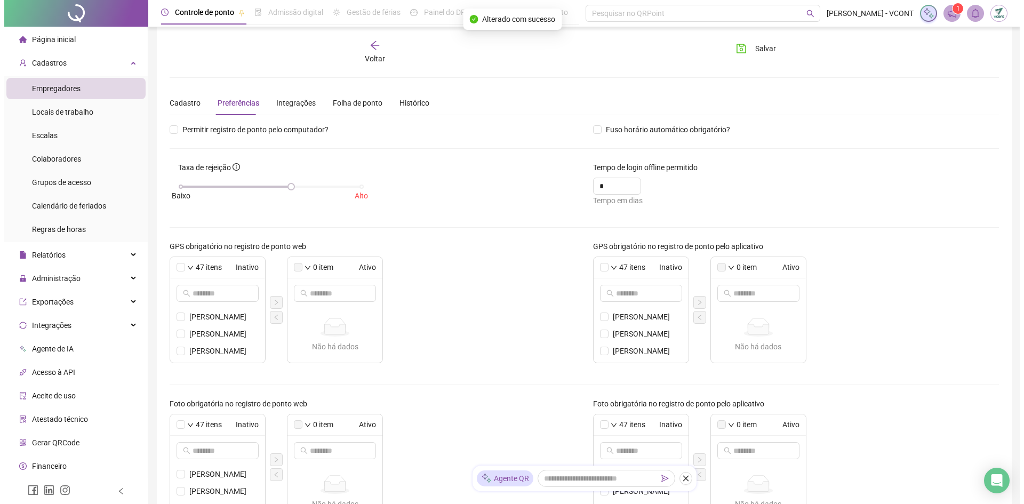
scroll to position [0, 0]
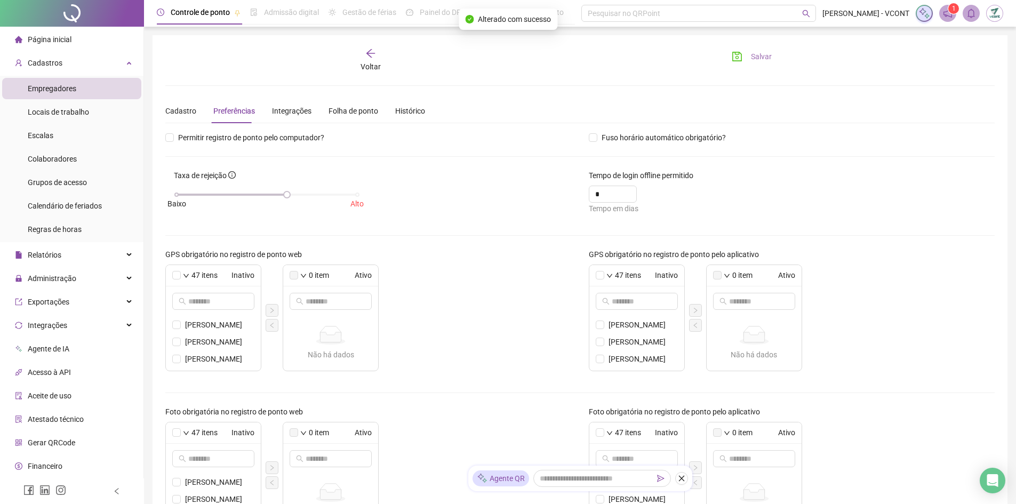
click at [746, 54] on button "Salvar" at bounding box center [752, 56] width 56 height 17
click at [51, 86] on span "Empregadores" at bounding box center [52, 88] width 49 height 9
click at [51, 37] on span "Página inicial" at bounding box center [50, 39] width 44 height 9
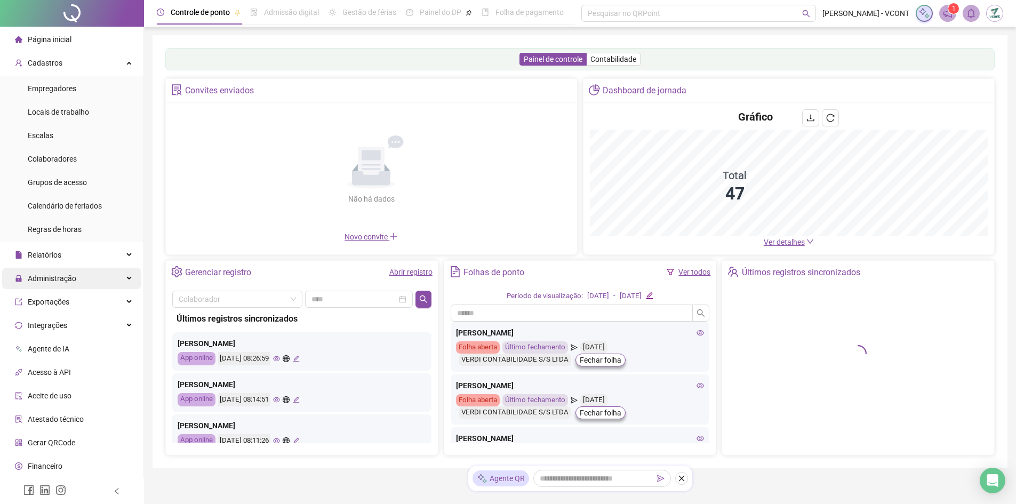
click at [53, 275] on span "Administração" at bounding box center [52, 278] width 49 height 9
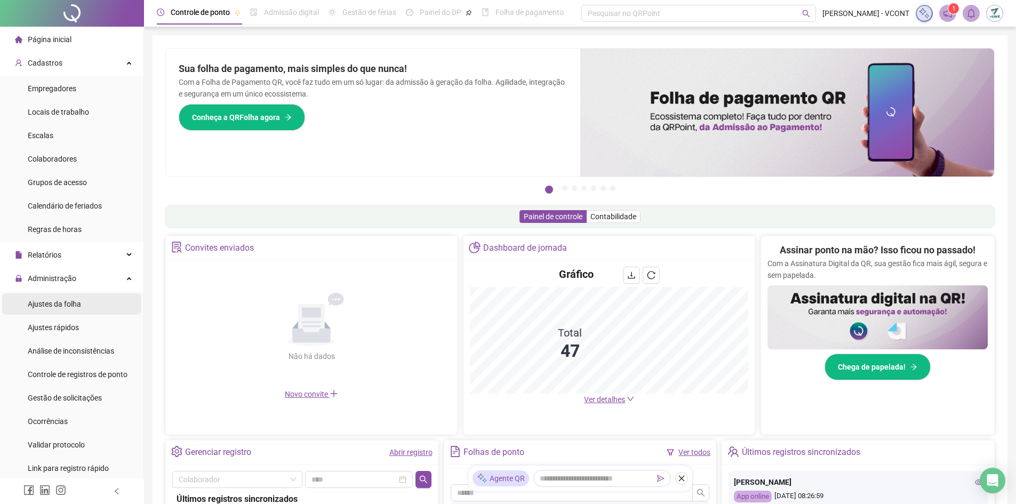
click at [59, 304] on span "Ajustes da folha" at bounding box center [54, 304] width 53 height 9
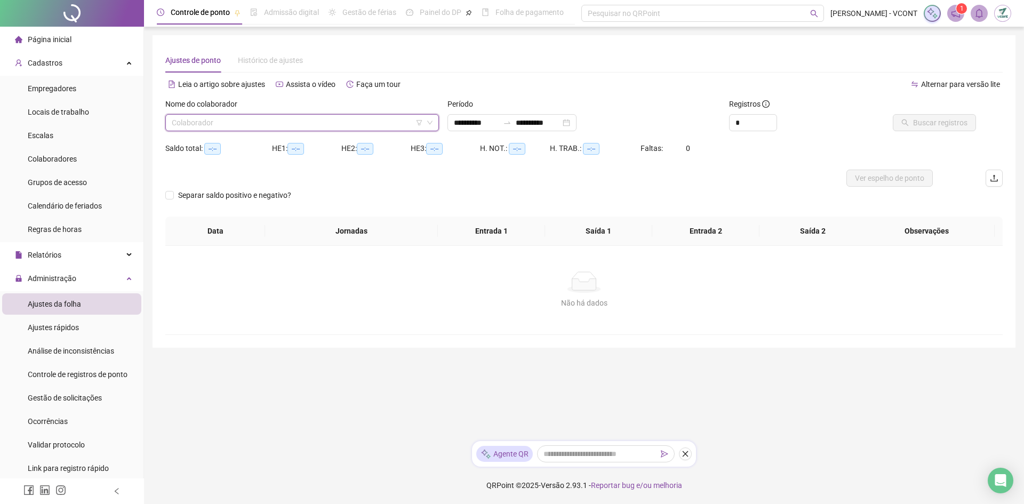
click at [297, 120] on input "search" at bounding box center [297, 123] width 251 height 16
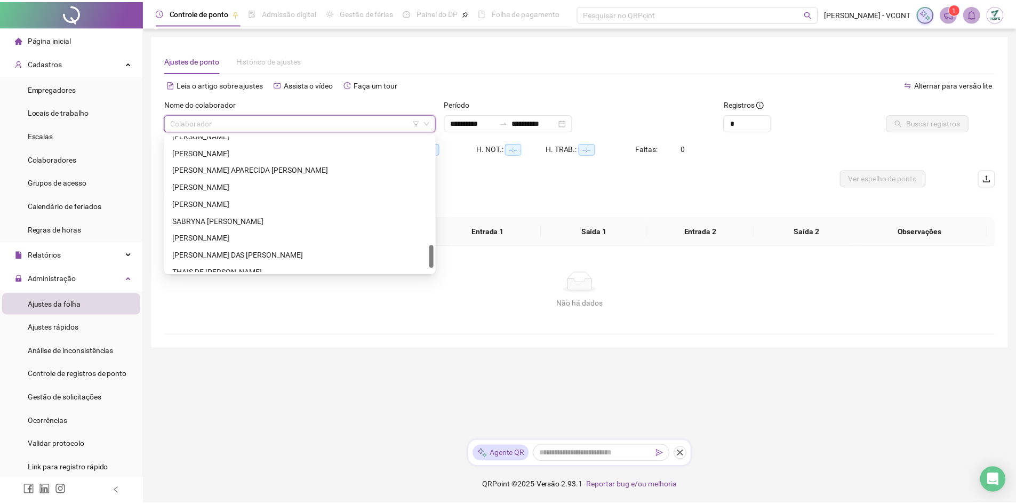
scroll to position [666, 0]
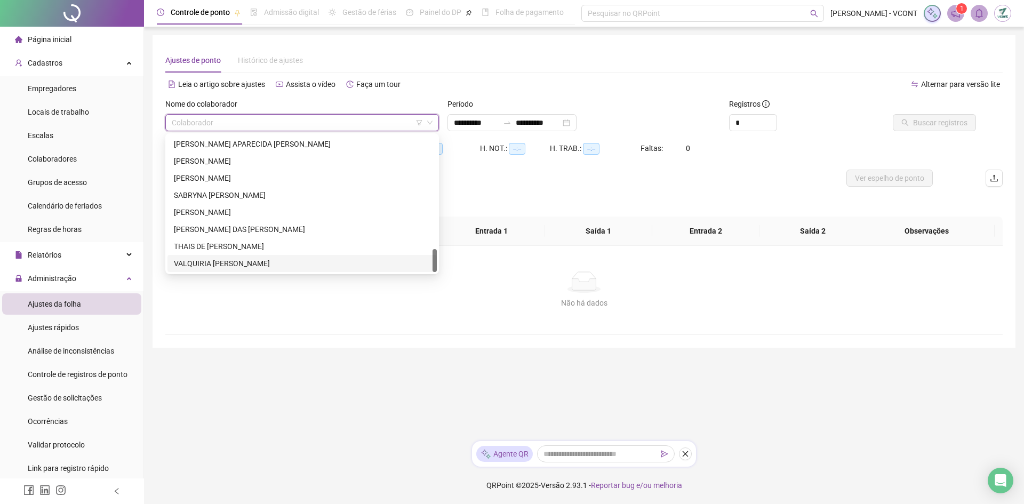
click at [252, 268] on div "VALQUIRIA MARIA MARTINS" at bounding box center [302, 264] width 257 height 12
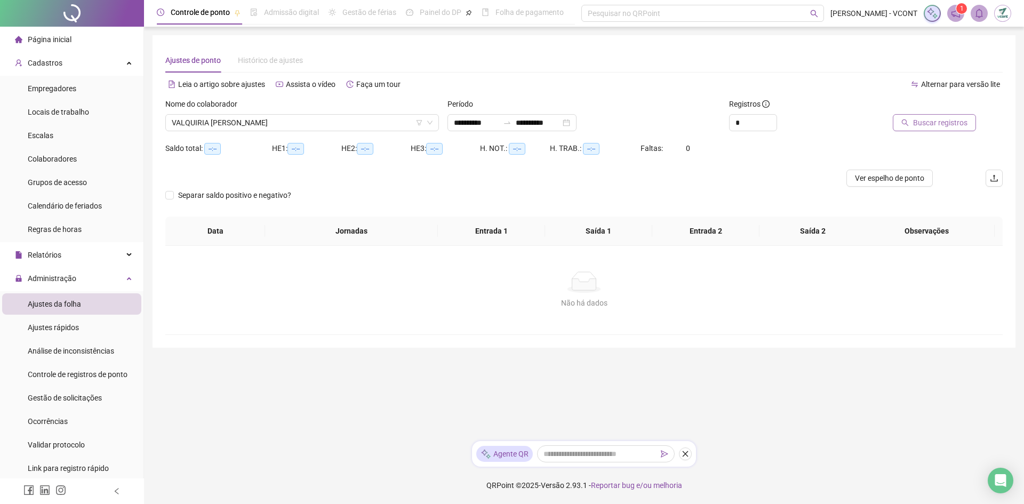
click at [936, 123] on span "Buscar registros" at bounding box center [940, 123] width 54 height 12
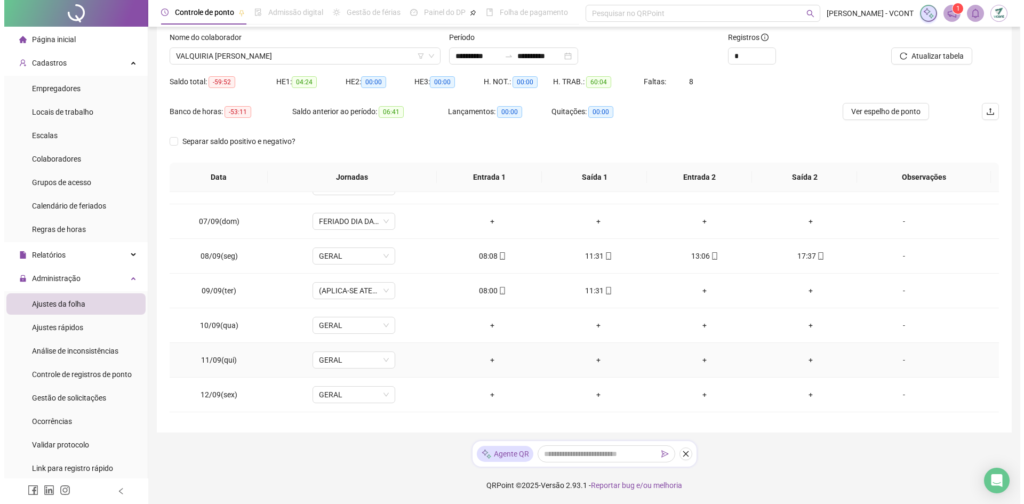
scroll to position [213, 0]
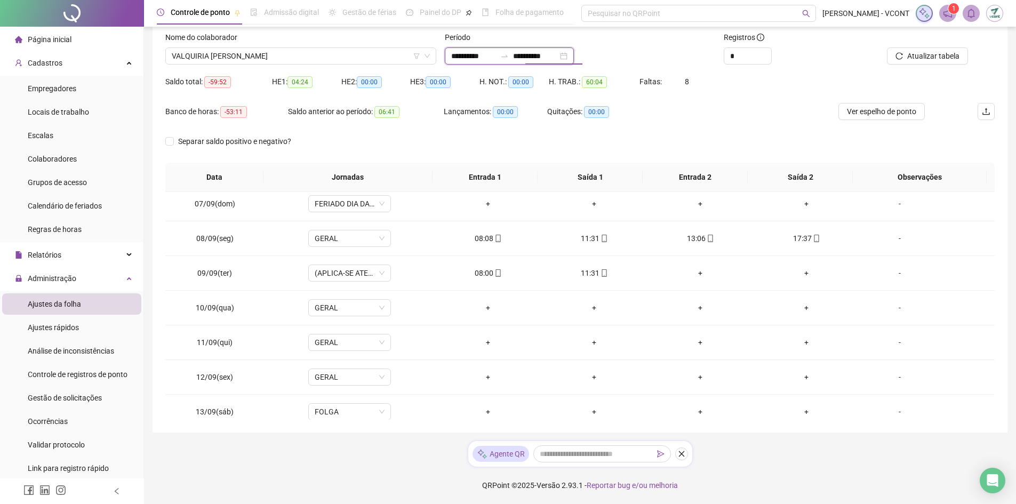
click at [537, 53] on input "**********" at bounding box center [535, 56] width 45 height 12
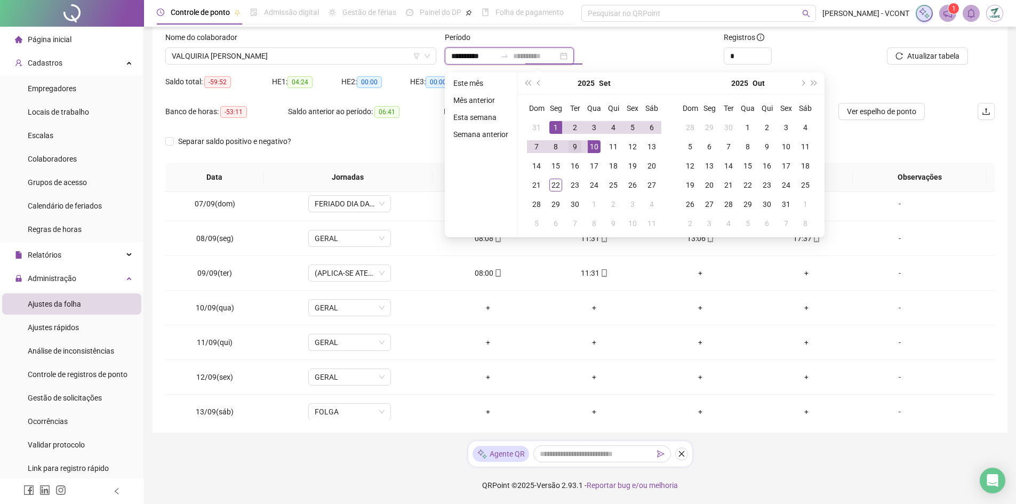
type input "**********"
click at [577, 148] on div "9" at bounding box center [575, 146] width 13 height 13
type input "**********"
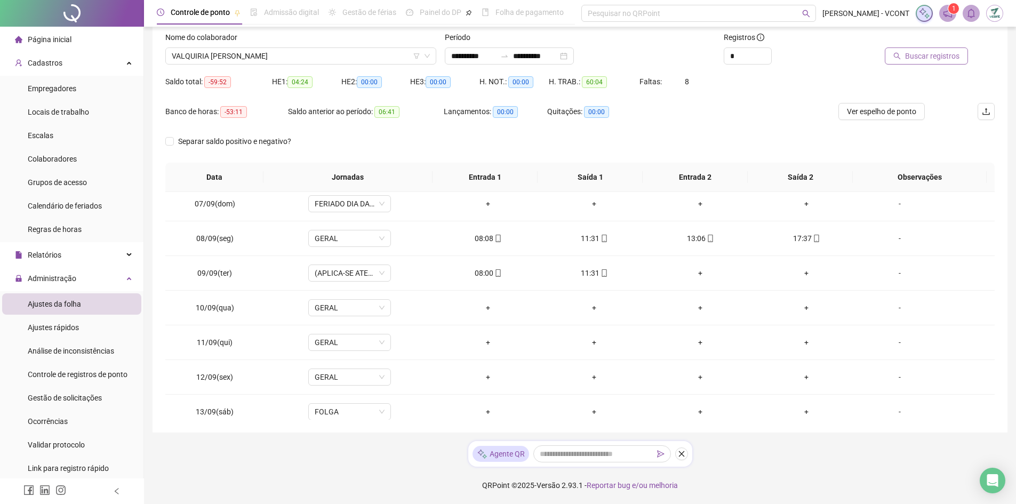
click at [923, 53] on span "Buscar registros" at bounding box center [932, 56] width 54 height 12
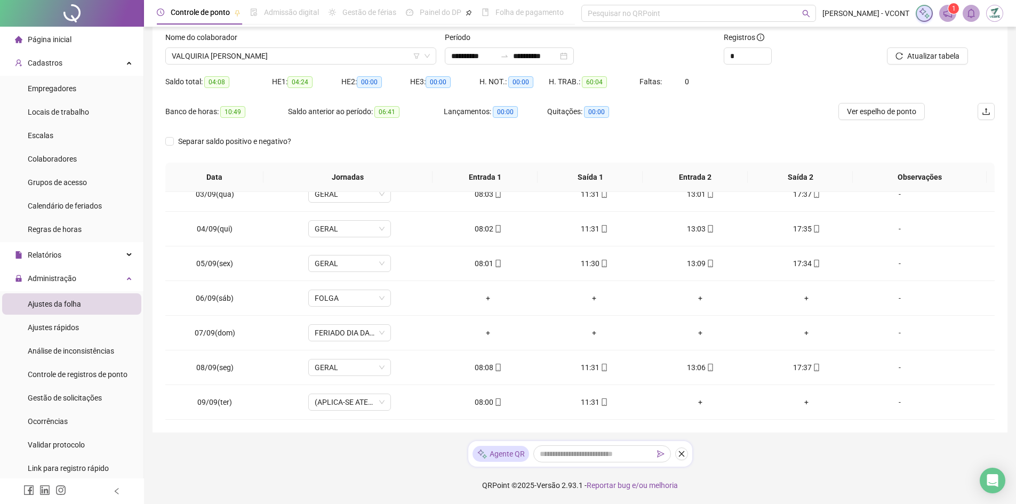
scroll to position [84, 0]
click at [869, 114] on span "Ver espelho de ponto" at bounding box center [881, 112] width 69 height 12
click at [58, 39] on span "Página inicial" at bounding box center [50, 39] width 44 height 9
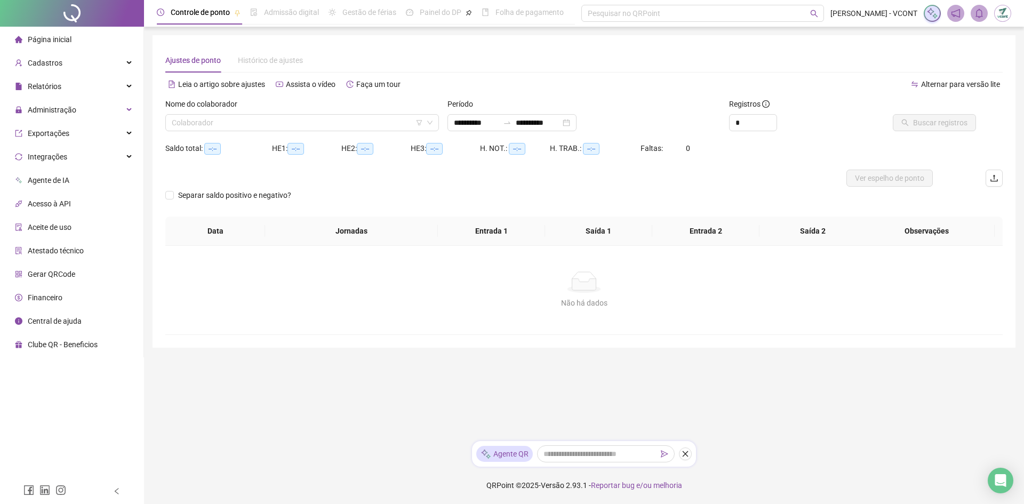
type input "**********"
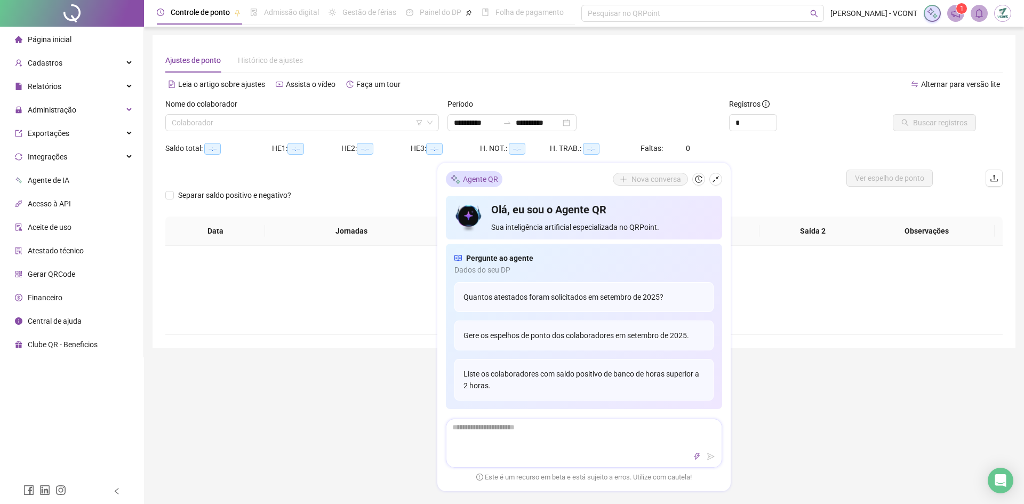
type input "**********"
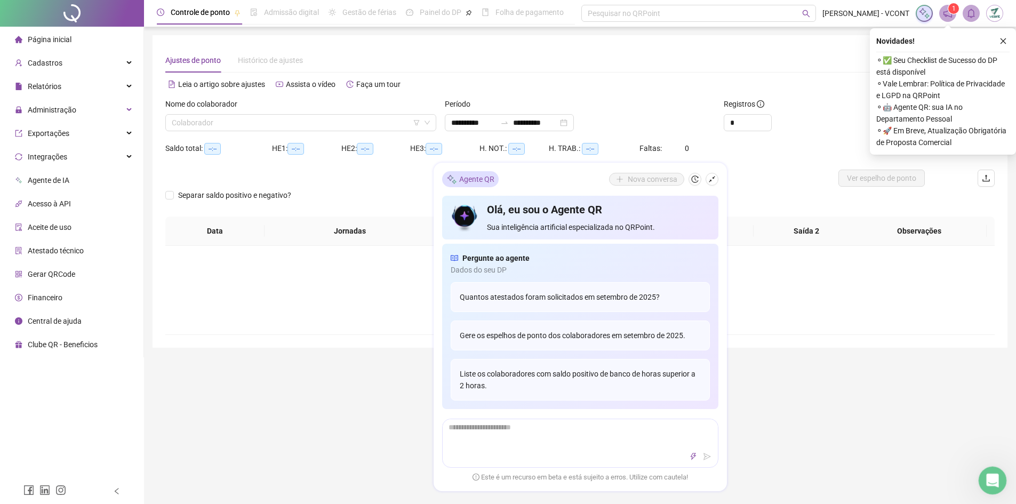
click at [987, 481] on icon "Abrir mensagem da Intercom" at bounding box center [992, 480] width 18 height 18
